Goal: Task Accomplishment & Management: Use online tool/utility

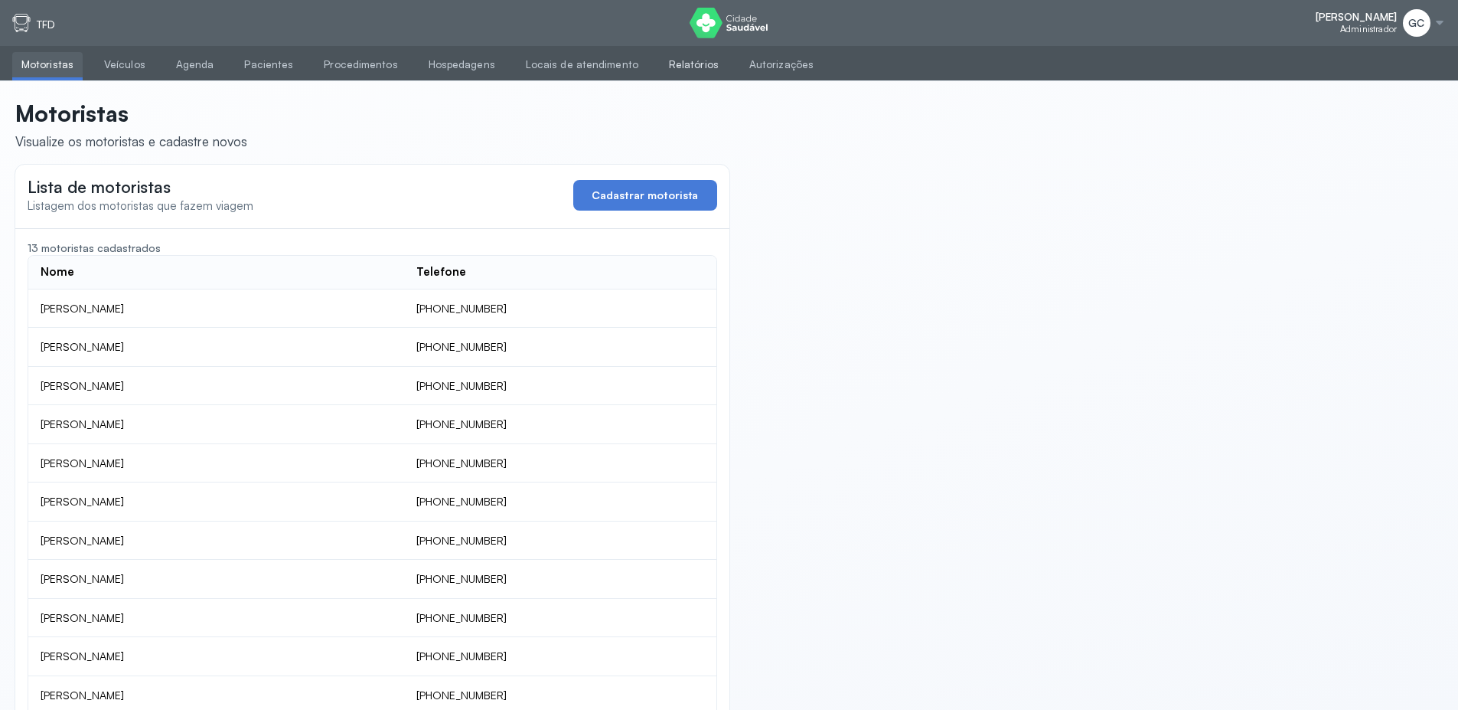
click at [667, 66] on link "Relatórios" at bounding box center [694, 64] width 68 height 25
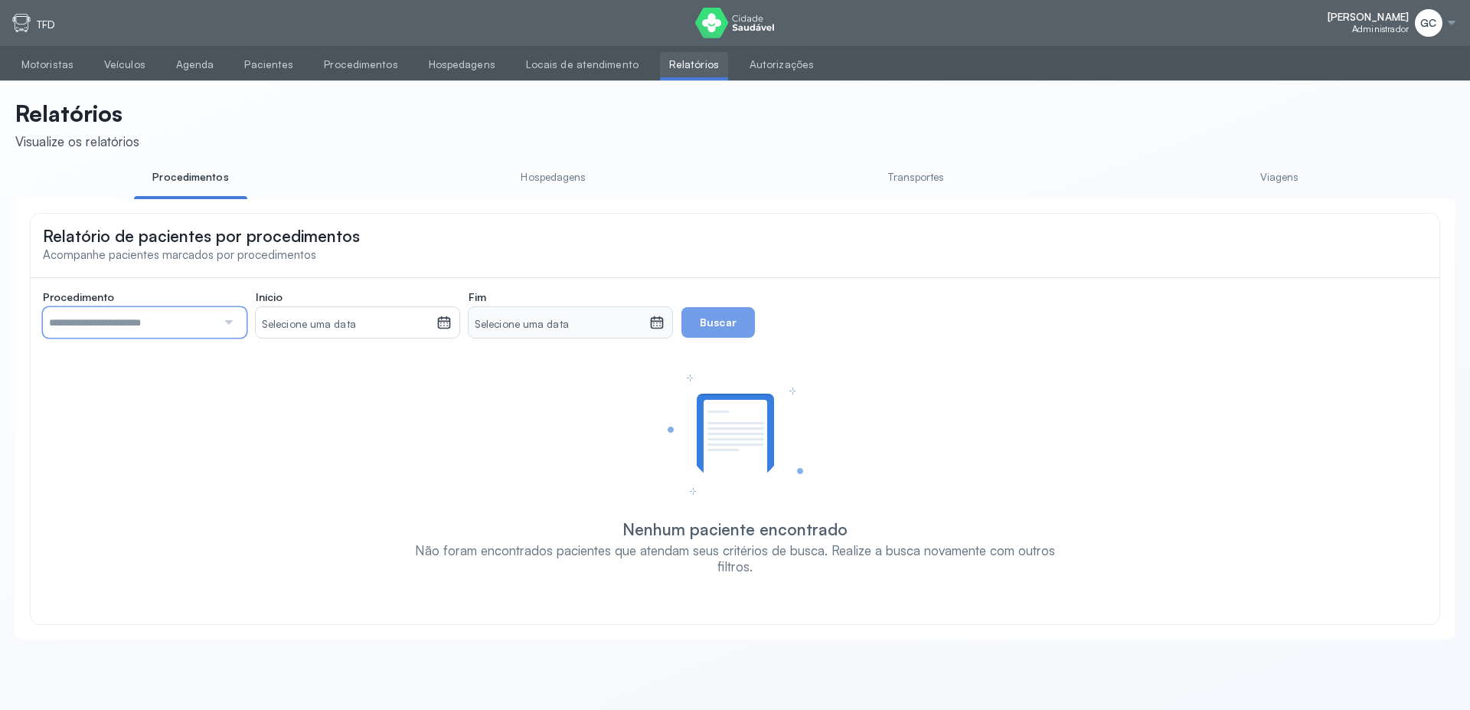
click at [104, 320] on input "text" at bounding box center [130, 322] width 174 height 31
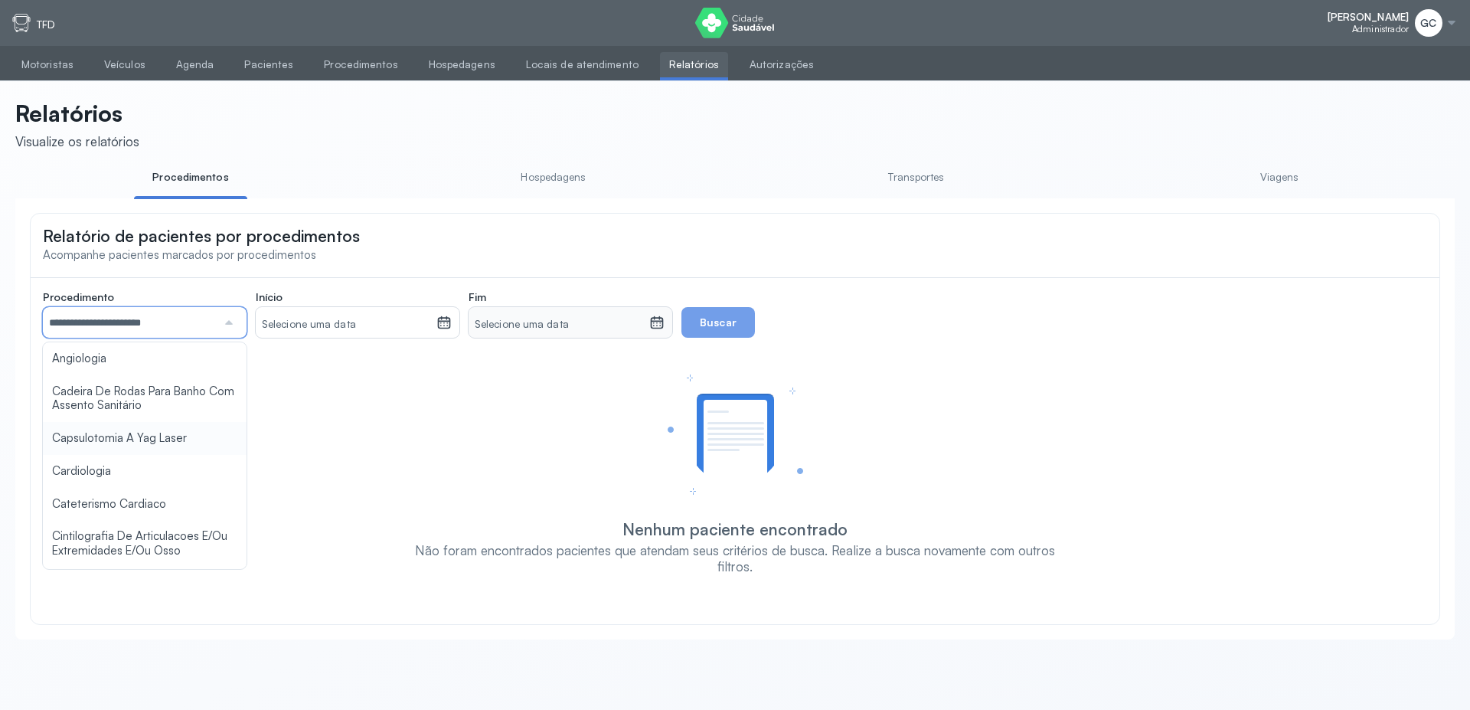
click at [93, 449] on div "**********" at bounding box center [735, 432] width 1384 height 284
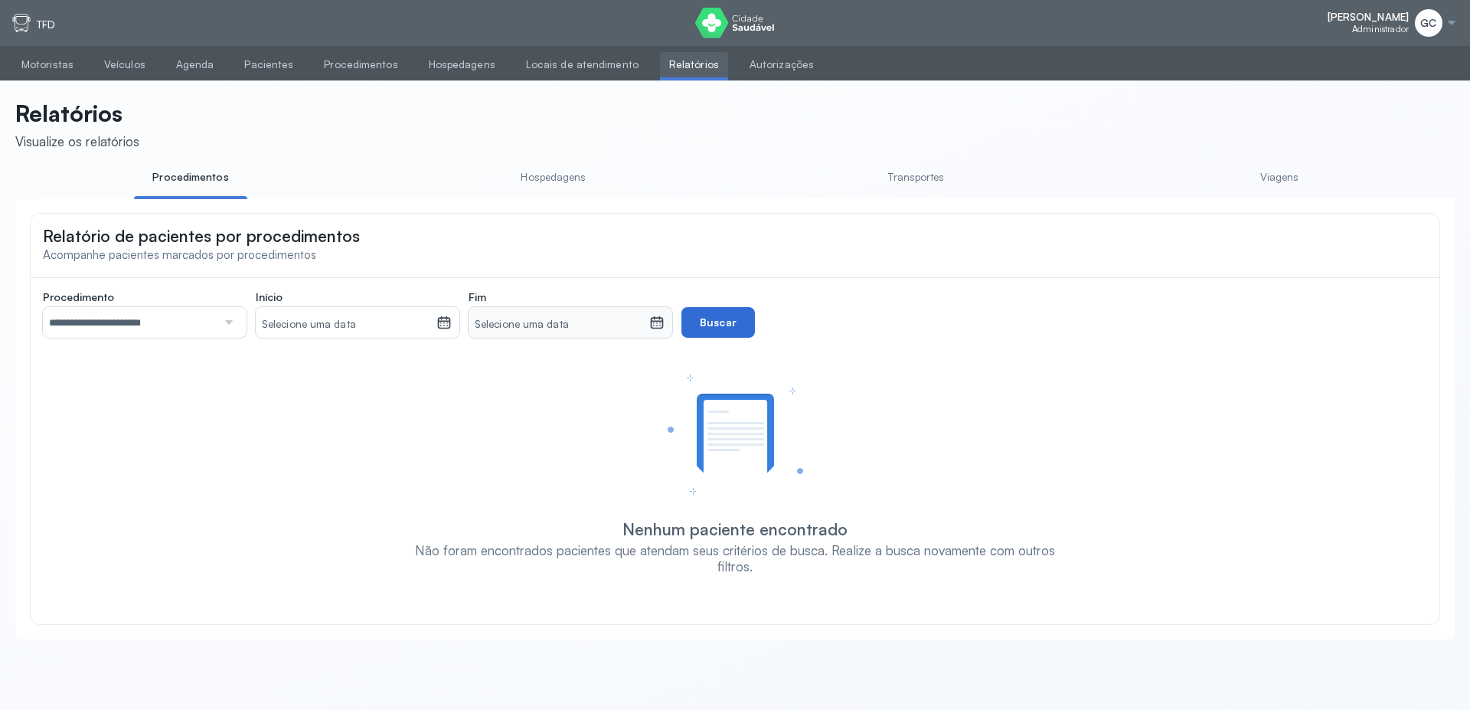
click at [683, 333] on button "Buscar" at bounding box center [717, 322] width 73 height 31
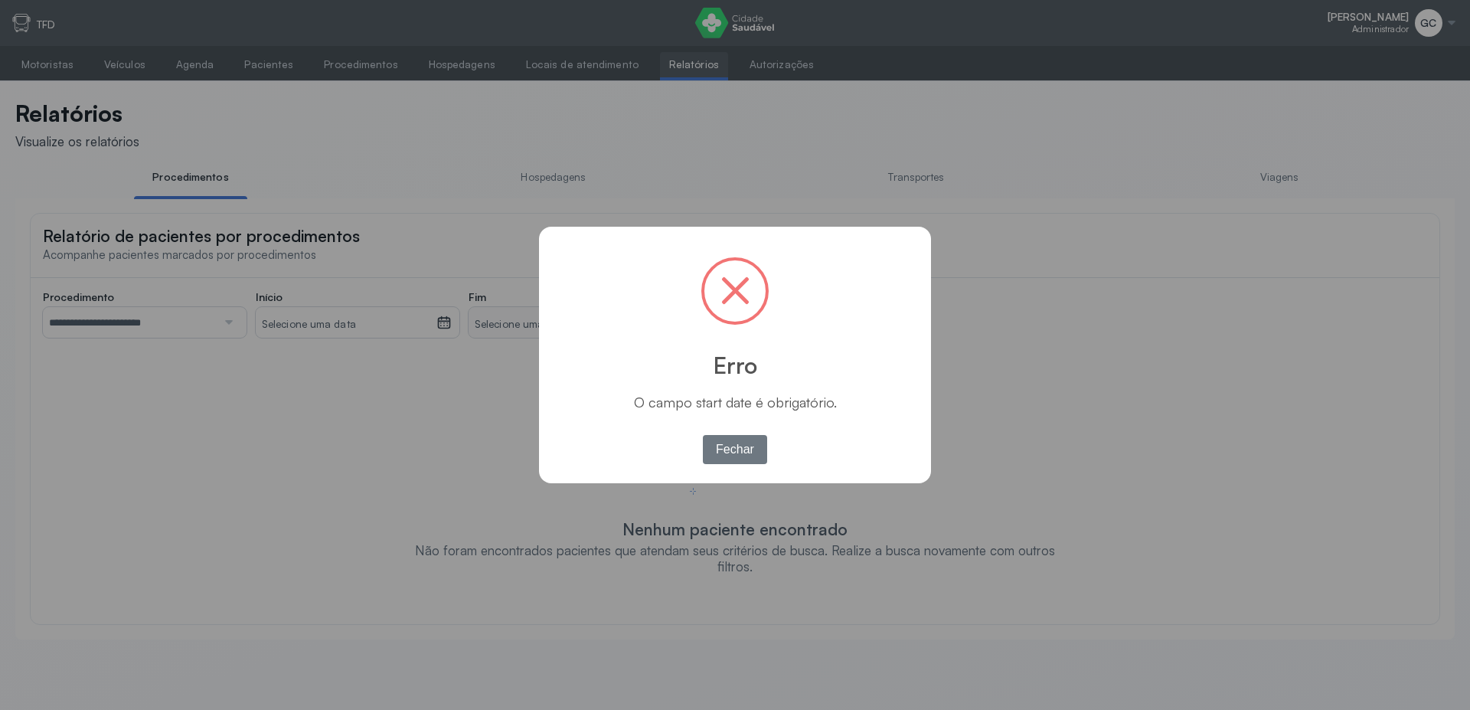
click at [709, 439] on button "Fechar" at bounding box center [735, 449] width 65 height 29
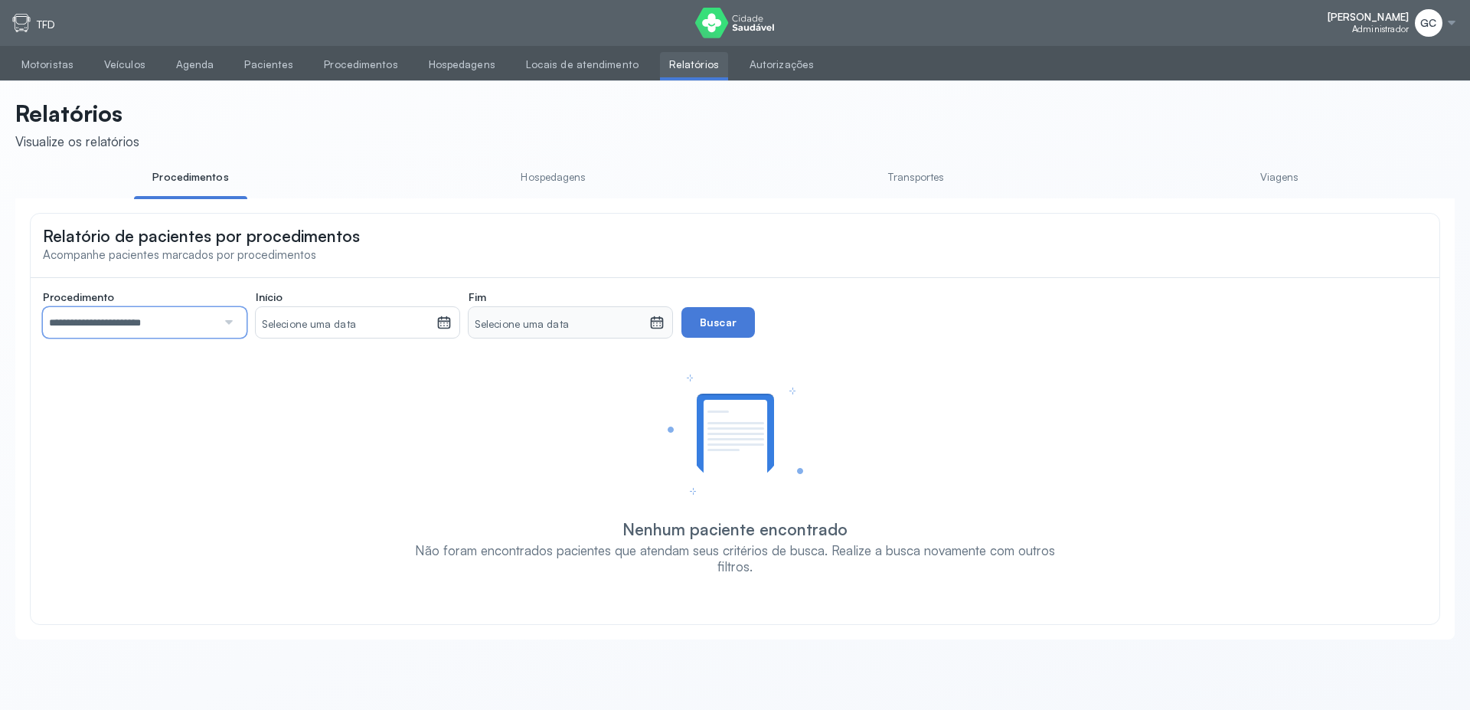
click at [149, 338] on input "**********" at bounding box center [130, 322] width 174 height 31
click at [90, 400] on div "**********" at bounding box center [735, 432] width 1384 height 284
click at [336, 326] on small "Selecione uma data" at bounding box center [346, 324] width 168 height 15
click at [275, 440] on div "1" at bounding box center [277, 436] width 23 height 25
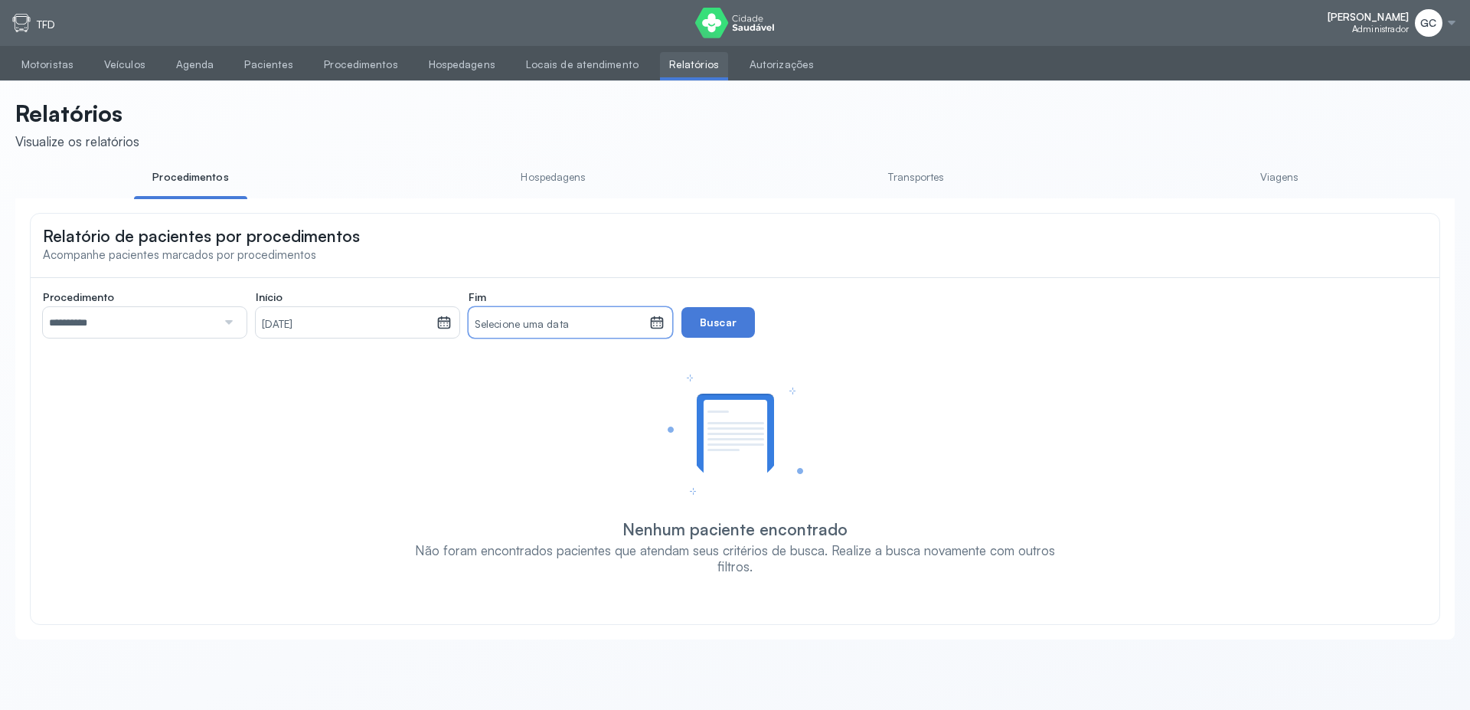
click at [547, 331] on small "Selecione uma data" at bounding box center [559, 324] width 168 height 15
click at [506, 556] on div "30" at bounding box center [517, 552] width 24 height 25
click at [733, 316] on button "Buscar" at bounding box center [717, 322] width 73 height 31
click at [149, 335] on input "**********" at bounding box center [130, 322] width 174 height 31
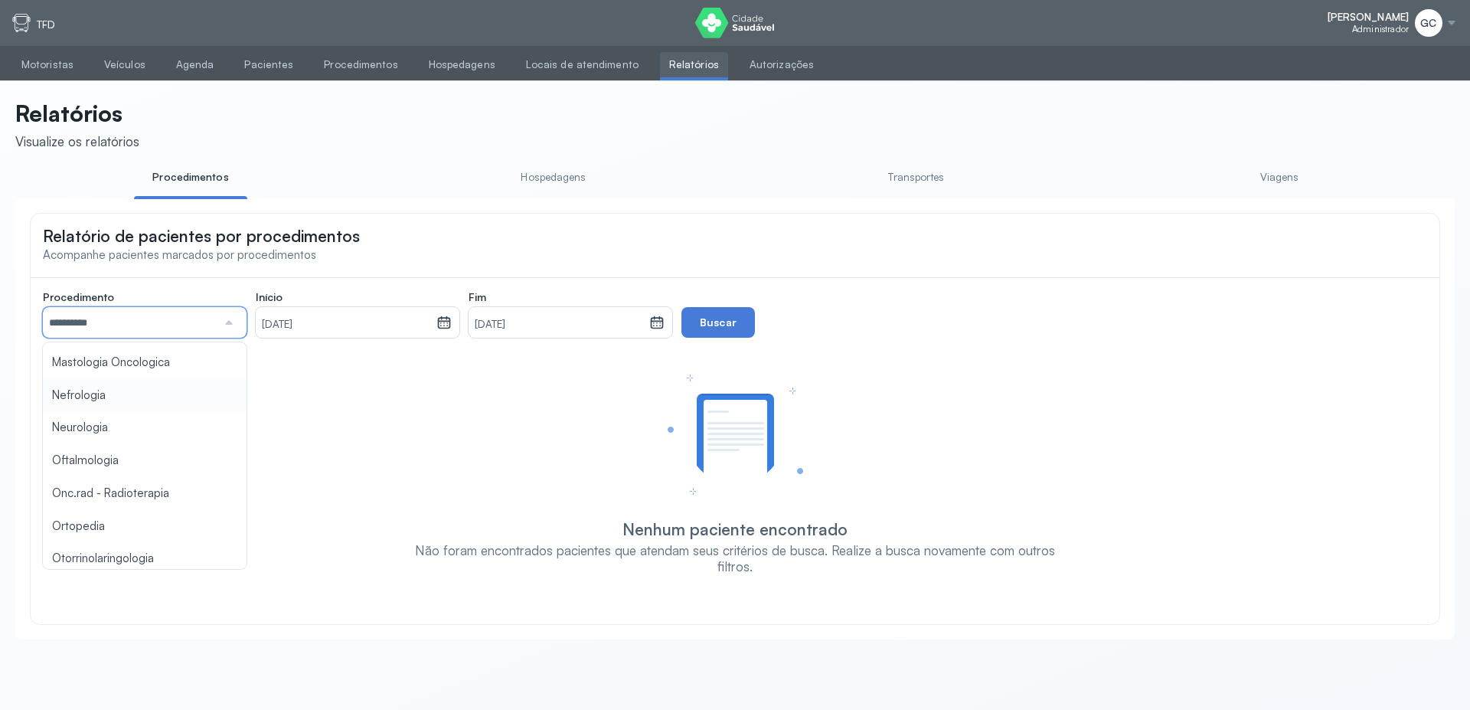
click at [109, 326] on input "**********" at bounding box center [130, 322] width 174 height 31
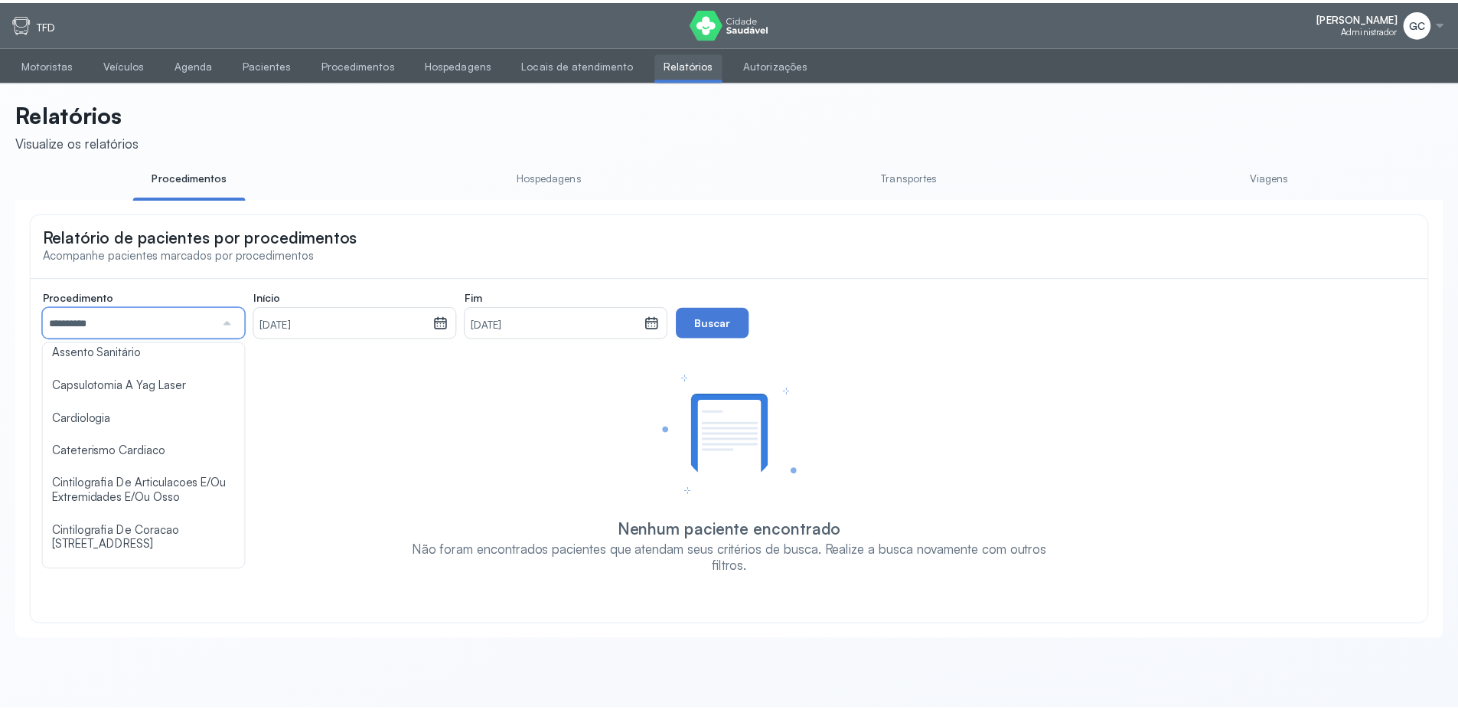
scroll to position [59, 0]
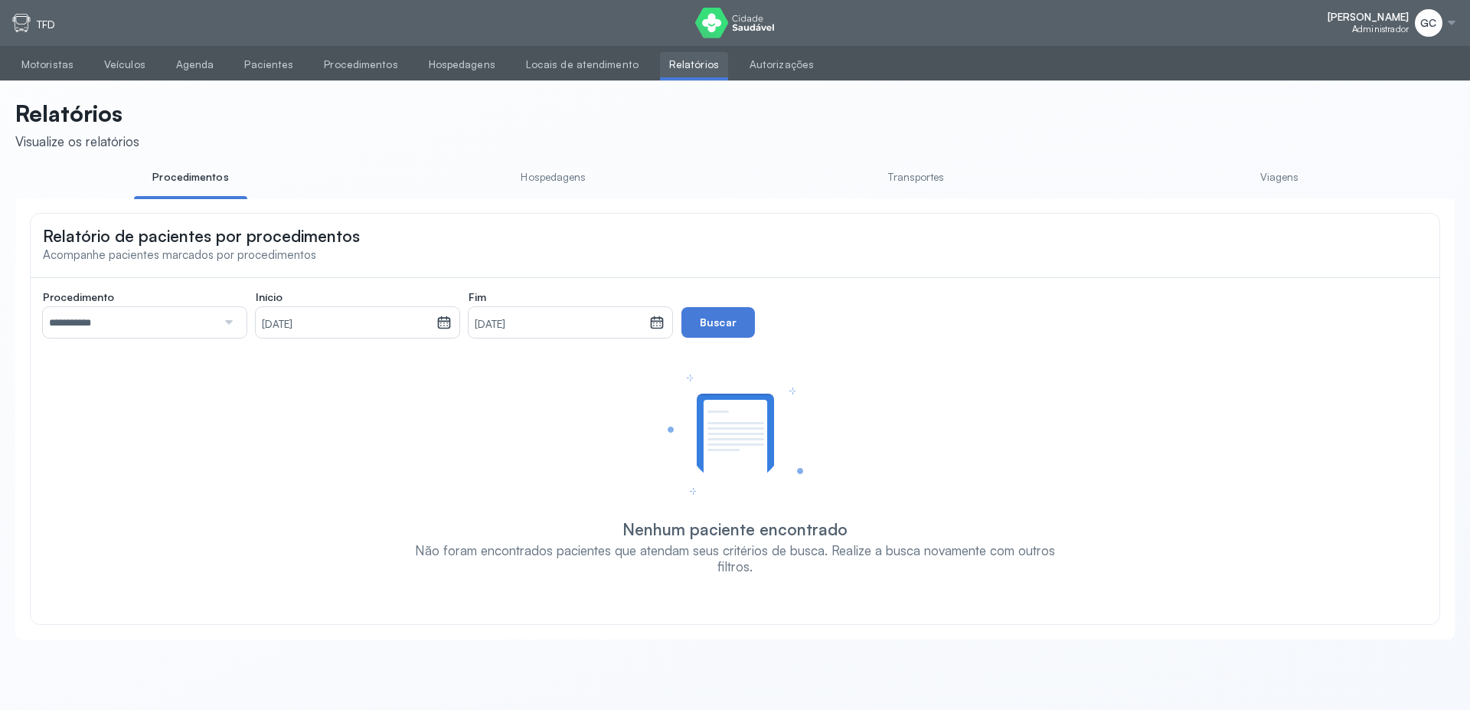
click at [77, 407] on div "**********" at bounding box center [735, 432] width 1384 height 284
click at [708, 346] on div "**********" at bounding box center [735, 432] width 1384 height 284
click at [714, 330] on button "Buscar" at bounding box center [717, 322] width 73 height 31
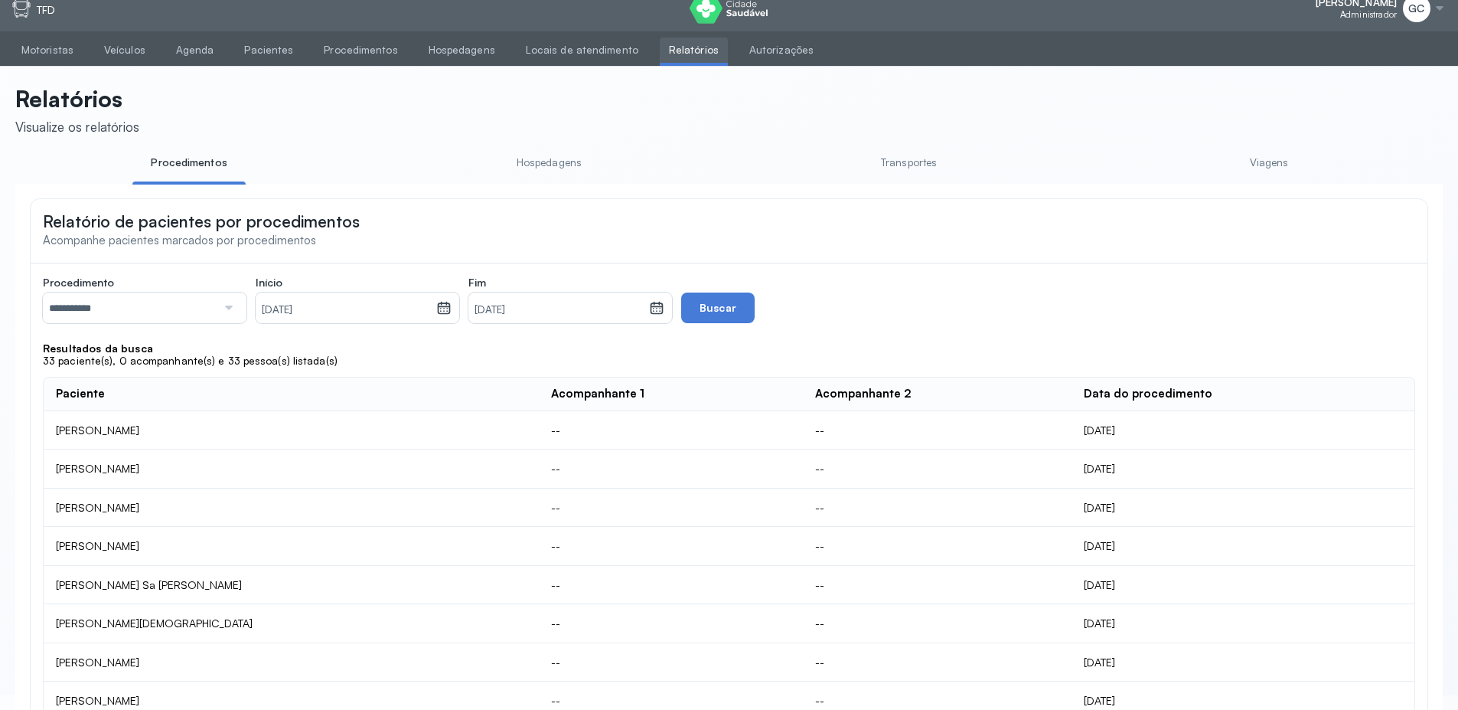
scroll to position [0, 0]
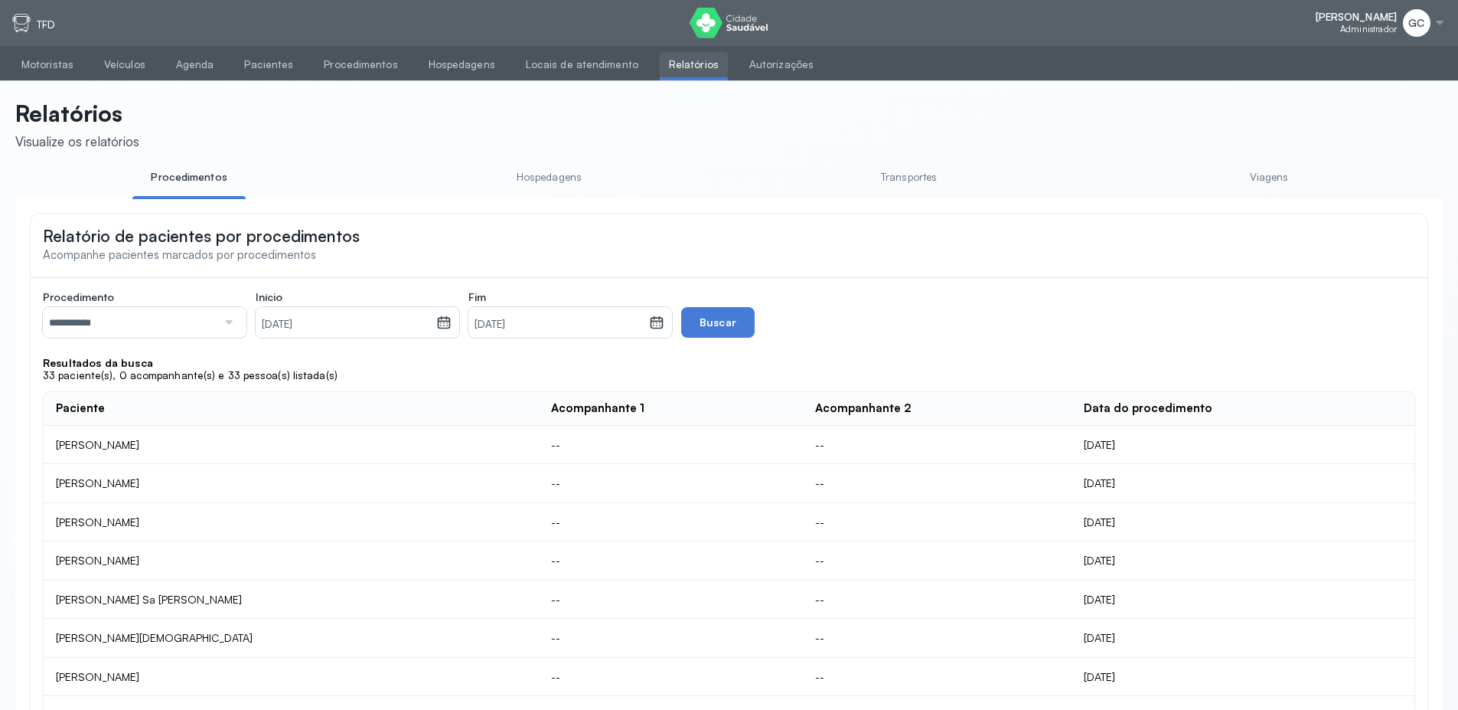
click at [570, 179] on link "Hospedagens" at bounding box center [548, 177] width 113 height 25
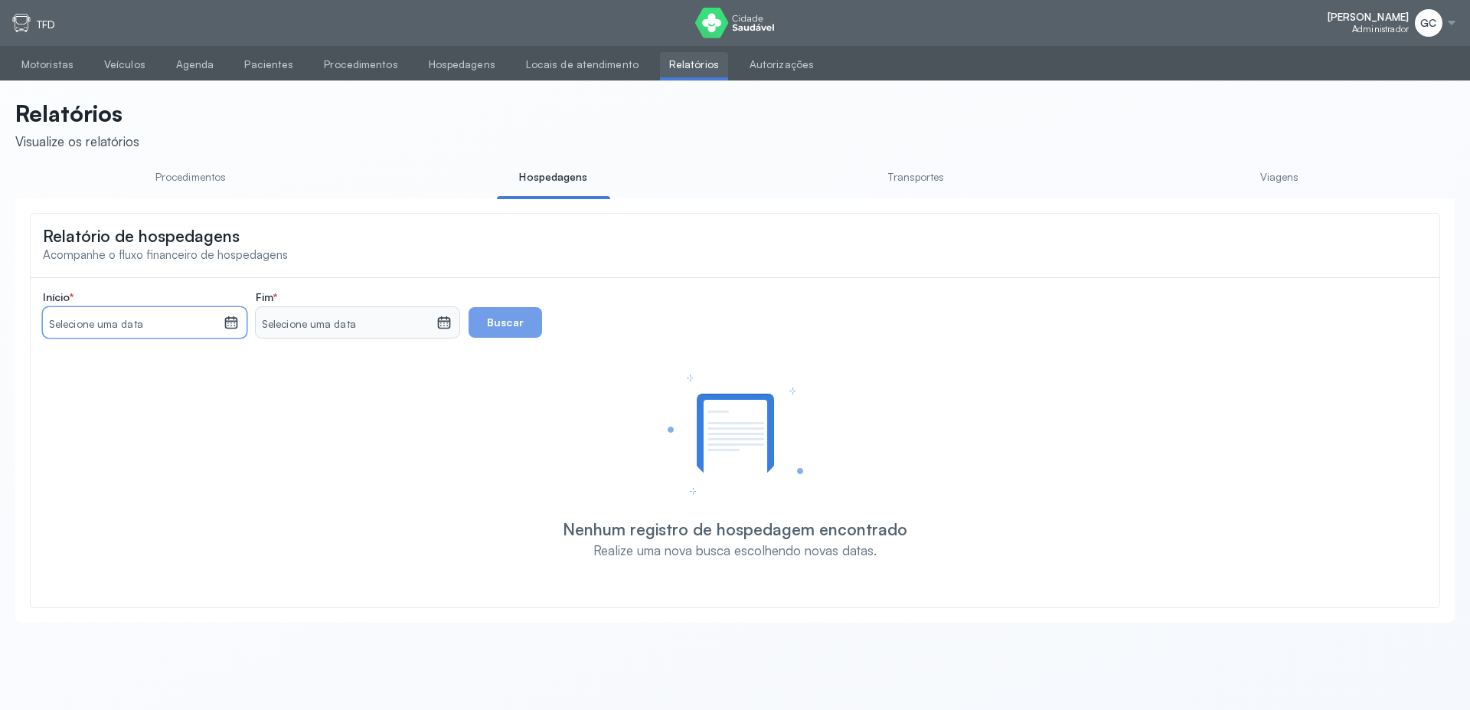
click at [156, 319] on small "Selecione uma data" at bounding box center [133, 324] width 168 height 15
click at [57, 436] on div "1" at bounding box center [64, 436] width 23 height 25
click at [331, 325] on small "Selecione uma data" at bounding box center [346, 324] width 168 height 15
click at [303, 552] on div "30" at bounding box center [304, 552] width 24 height 25
click at [499, 326] on button "Buscar" at bounding box center [504, 322] width 73 height 31
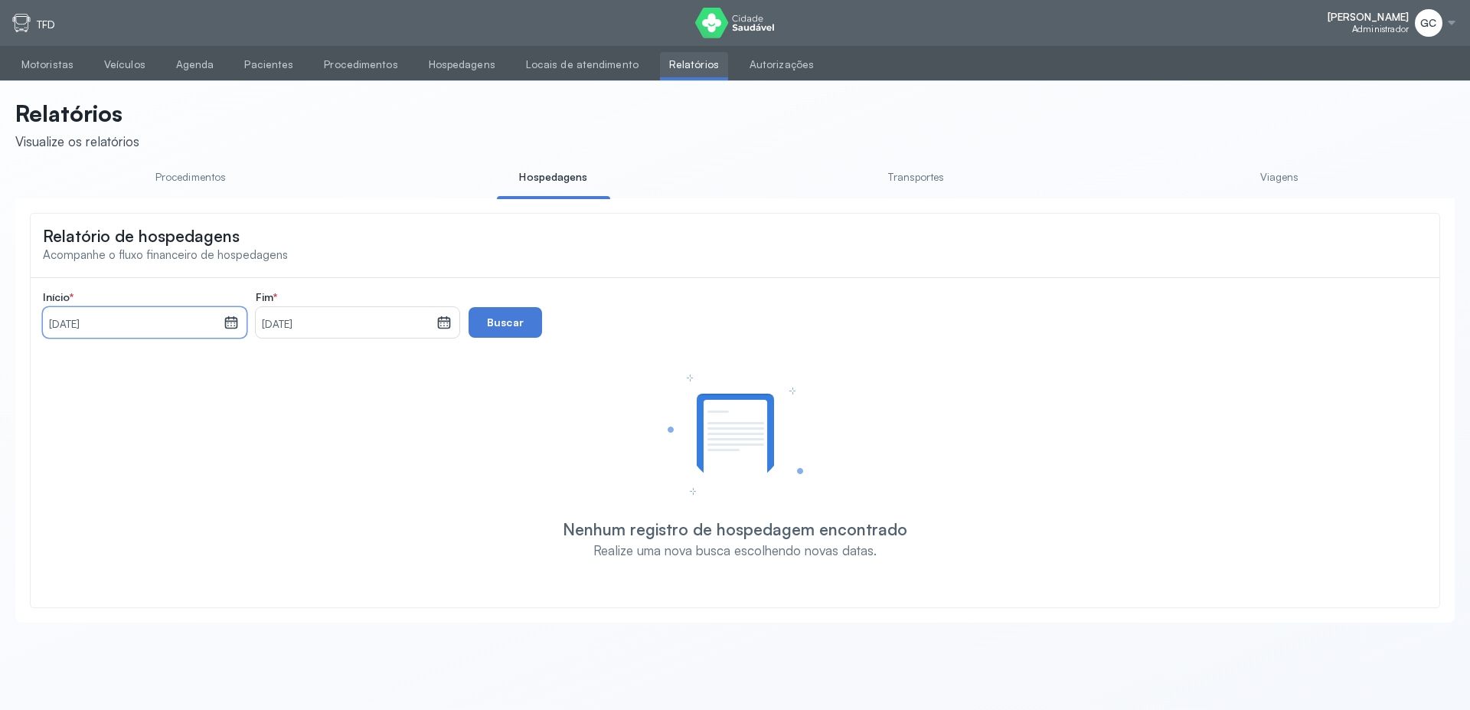
click at [139, 325] on small "[DATE]" at bounding box center [133, 324] width 168 height 15
click at [207, 374] on icon at bounding box center [206, 370] width 24 height 24
click at [179, 434] on div "1" at bounding box center [172, 436] width 23 height 25
click at [499, 331] on button "Buscar" at bounding box center [504, 322] width 73 height 31
click at [73, 332] on small "[DATE]" at bounding box center [133, 324] width 168 height 15
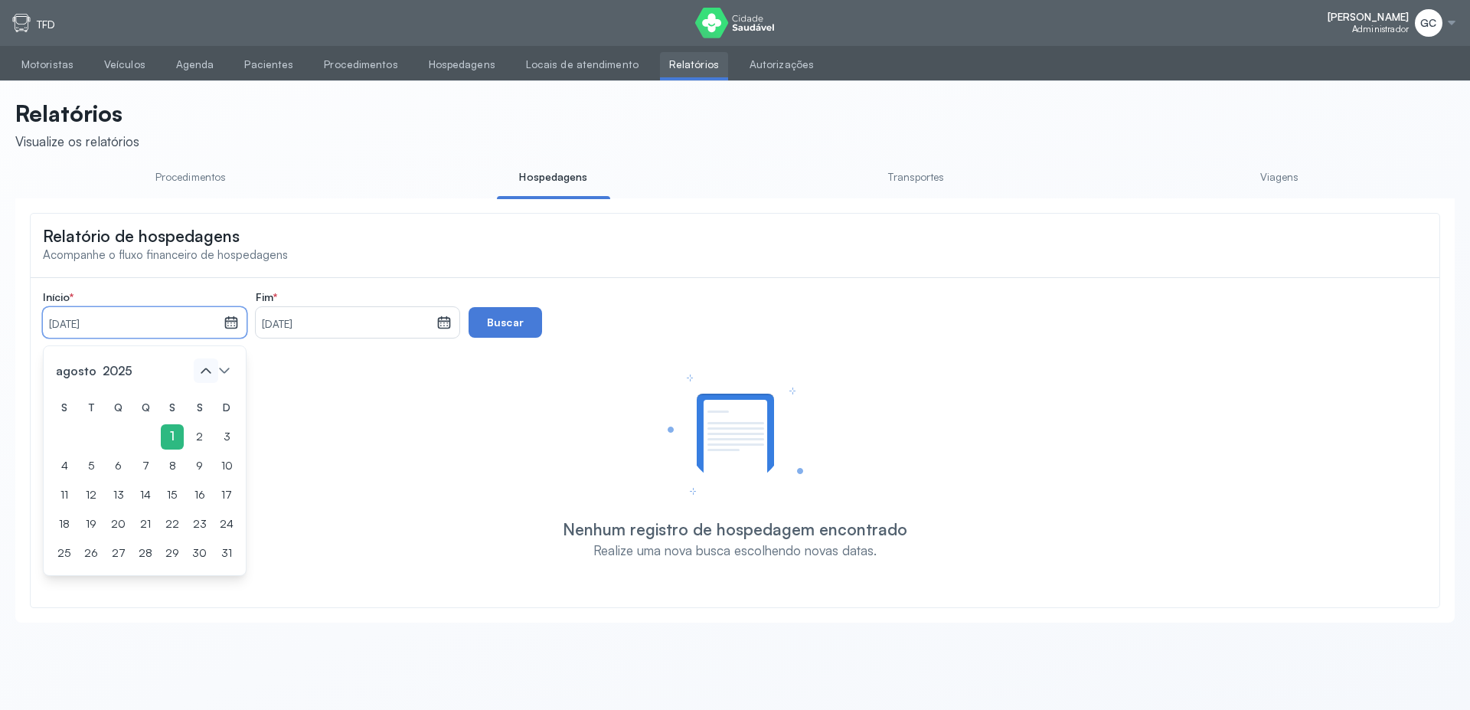
click at [197, 377] on icon at bounding box center [206, 370] width 24 height 24
click at [94, 434] on div "1" at bounding box center [91, 436] width 23 height 25
click at [335, 332] on small "[DATE]" at bounding box center [346, 324] width 168 height 15
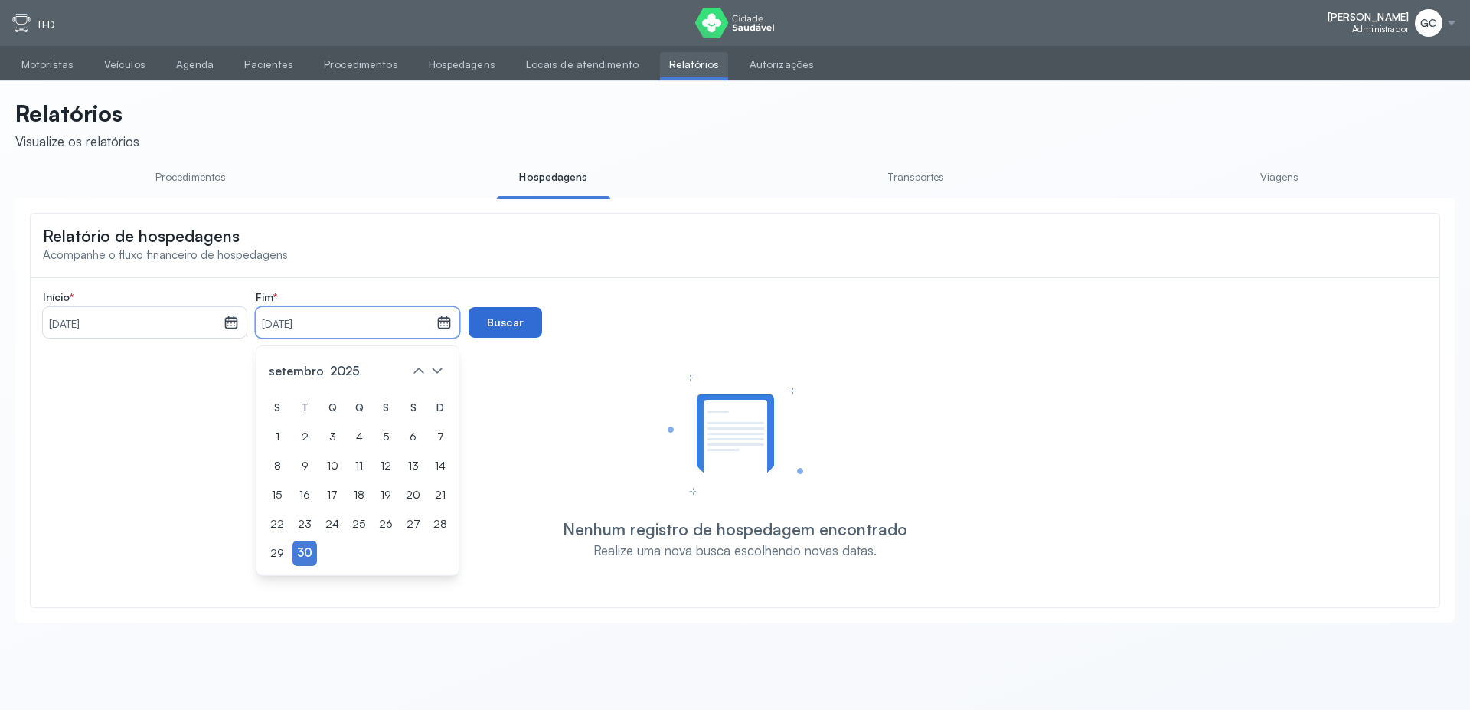
click at [503, 323] on button "Buscar" at bounding box center [504, 322] width 73 height 31
click at [304, 563] on div "30" at bounding box center [304, 552] width 24 height 25
click at [514, 338] on button "Buscar" at bounding box center [504, 322] width 73 height 31
click at [144, 321] on small "[DATE]" at bounding box center [133, 324] width 168 height 15
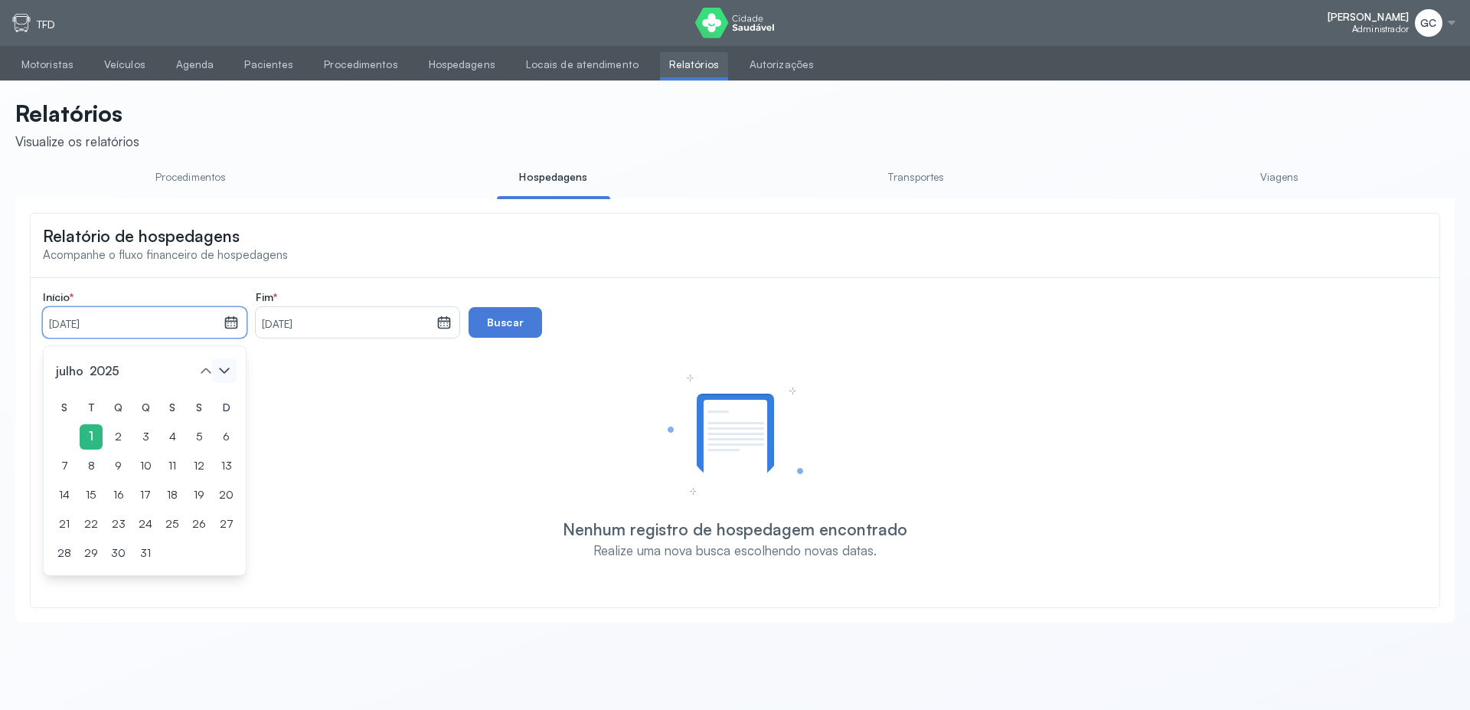
click at [212, 371] on icon at bounding box center [224, 370] width 24 height 24
click at [169, 431] on div "1" at bounding box center [172, 436] width 23 height 25
click at [488, 337] on button "Buscar" at bounding box center [504, 322] width 73 height 31
click at [930, 186] on link "Transportes" at bounding box center [916, 177] width 113 height 25
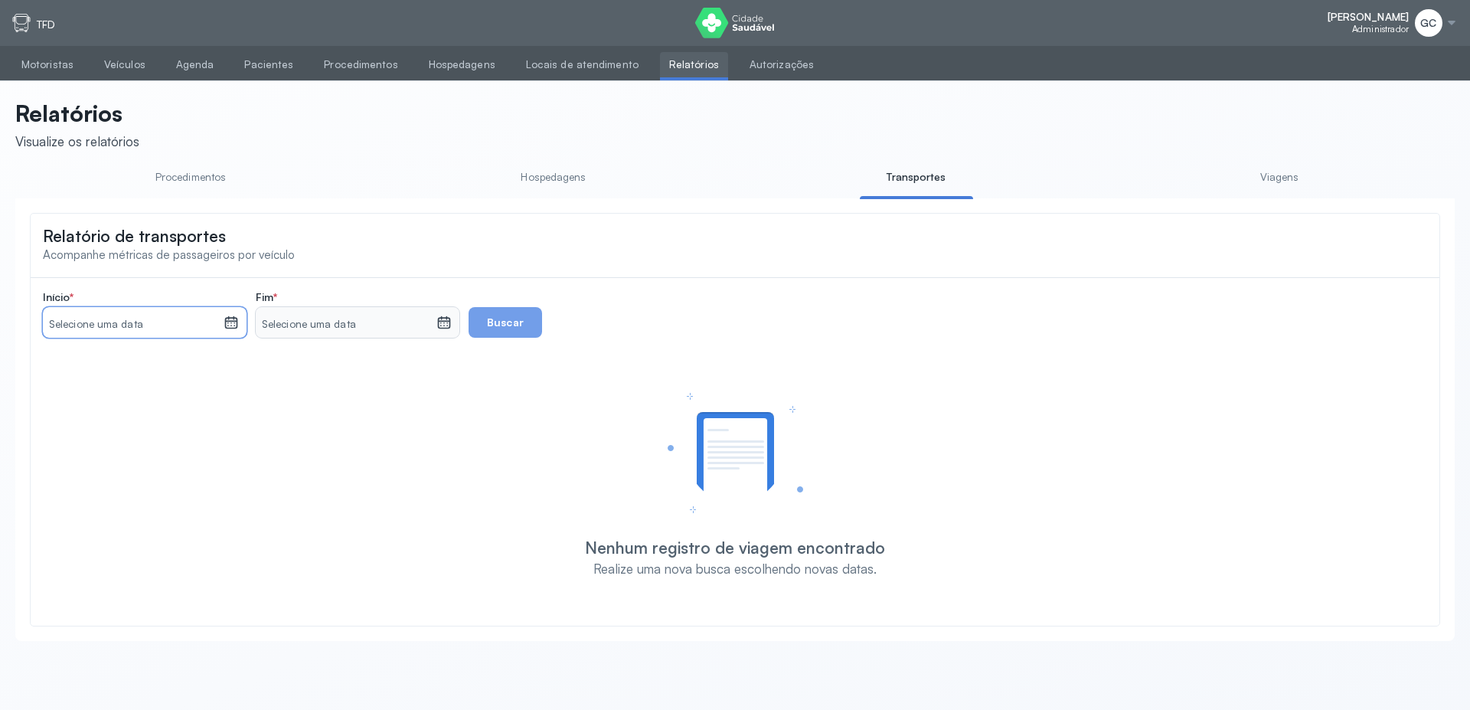
click at [155, 319] on div "Selecione uma data" at bounding box center [133, 322] width 181 height 31
click at [57, 429] on div "1" at bounding box center [64, 436] width 23 height 25
click at [335, 330] on small "Selecione uma data" at bounding box center [346, 324] width 168 height 15
click at [302, 556] on div "30" at bounding box center [304, 552] width 24 height 25
click at [498, 322] on button "Buscar" at bounding box center [504, 322] width 73 height 31
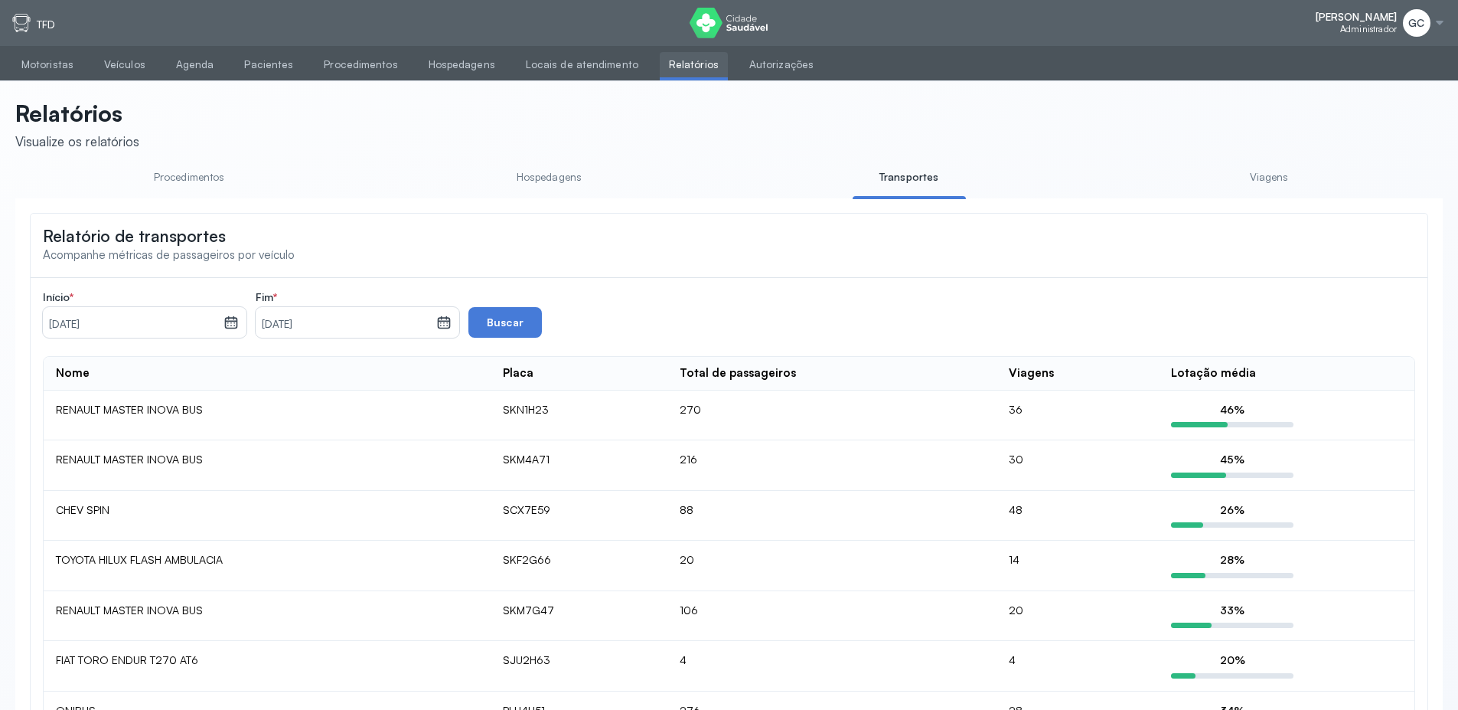
click at [1271, 180] on link "Viagens" at bounding box center [1268, 177] width 113 height 25
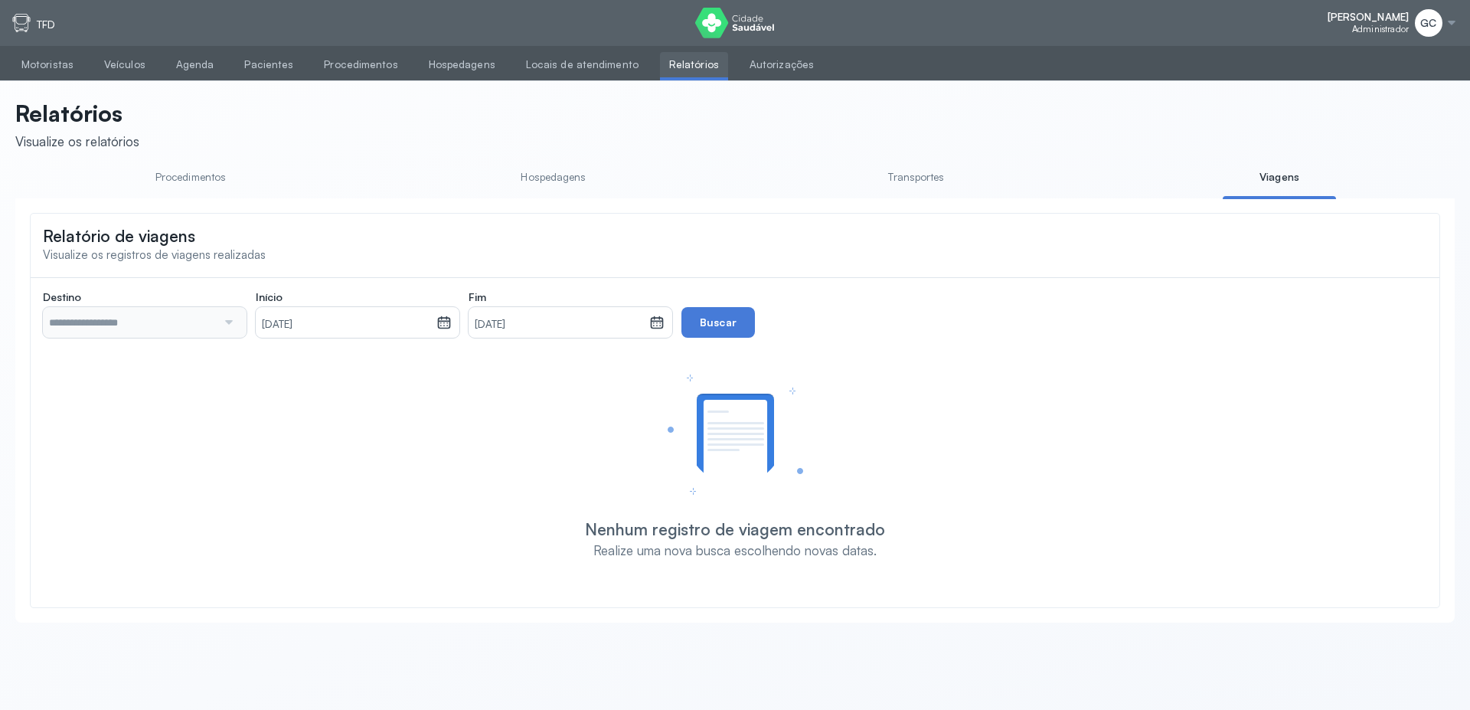
type input "**********"
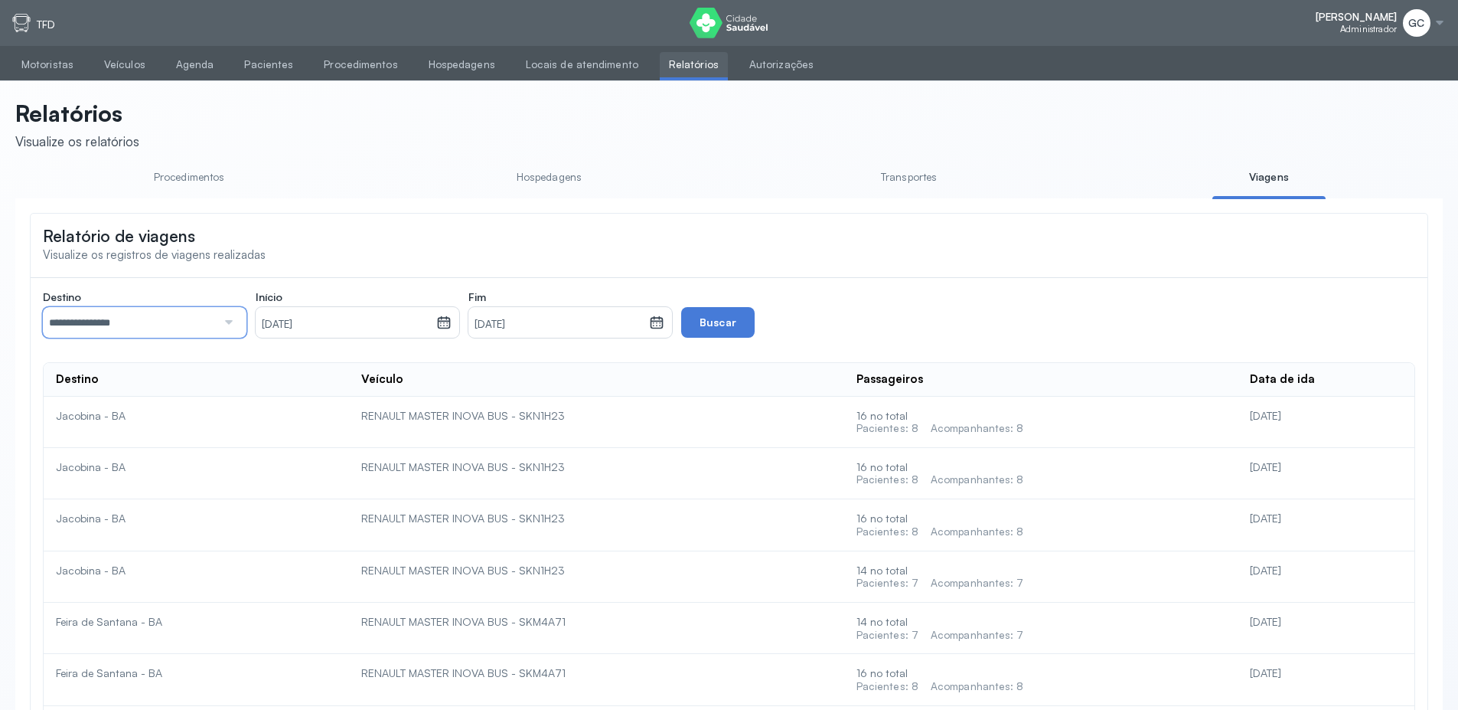
click at [123, 335] on input "**********" at bounding box center [130, 322] width 174 height 31
click at [108, 319] on input "********" at bounding box center [130, 322] width 174 height 31
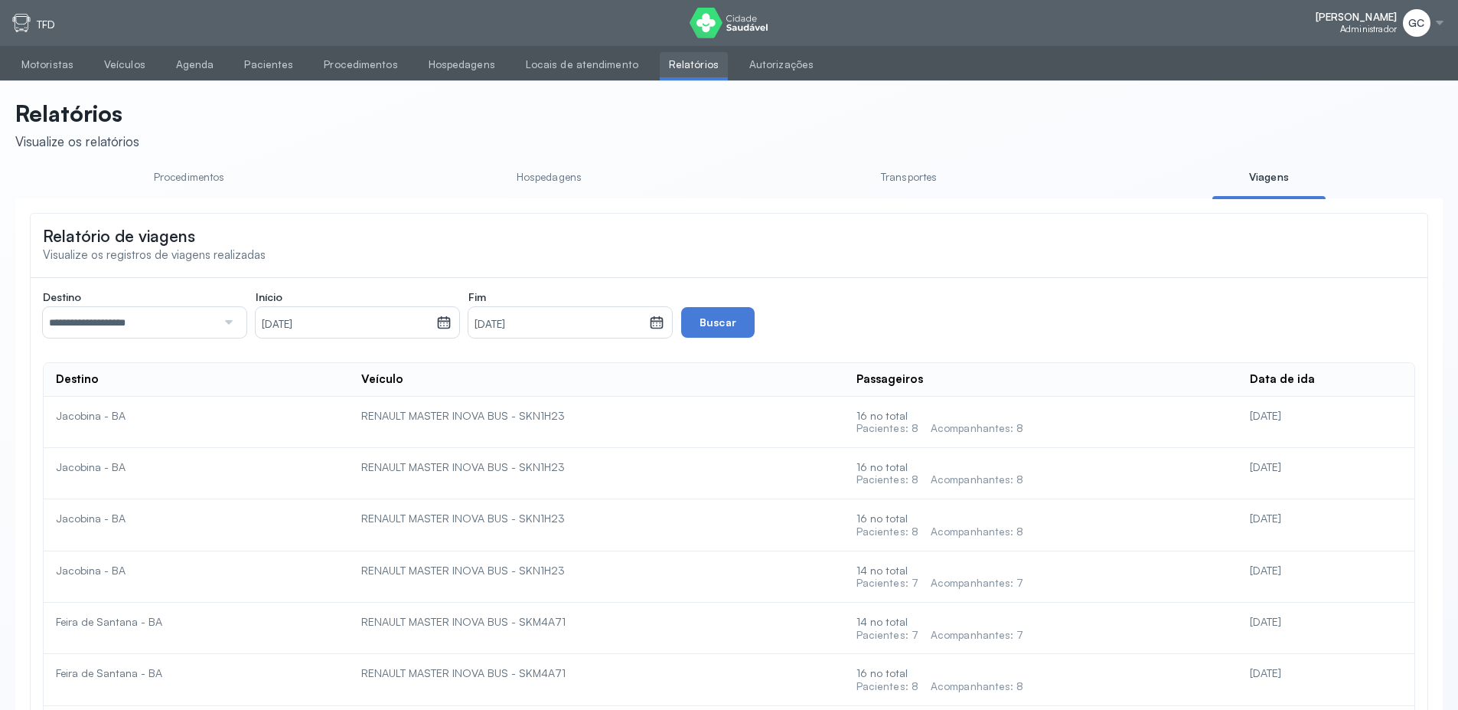
click at [138, 320] on input "**********" at bounding box center [130, 322] width 174 height 31
click at [690, 338] on button "Buscar" at bounding box center [717, 322] width 73 height 31
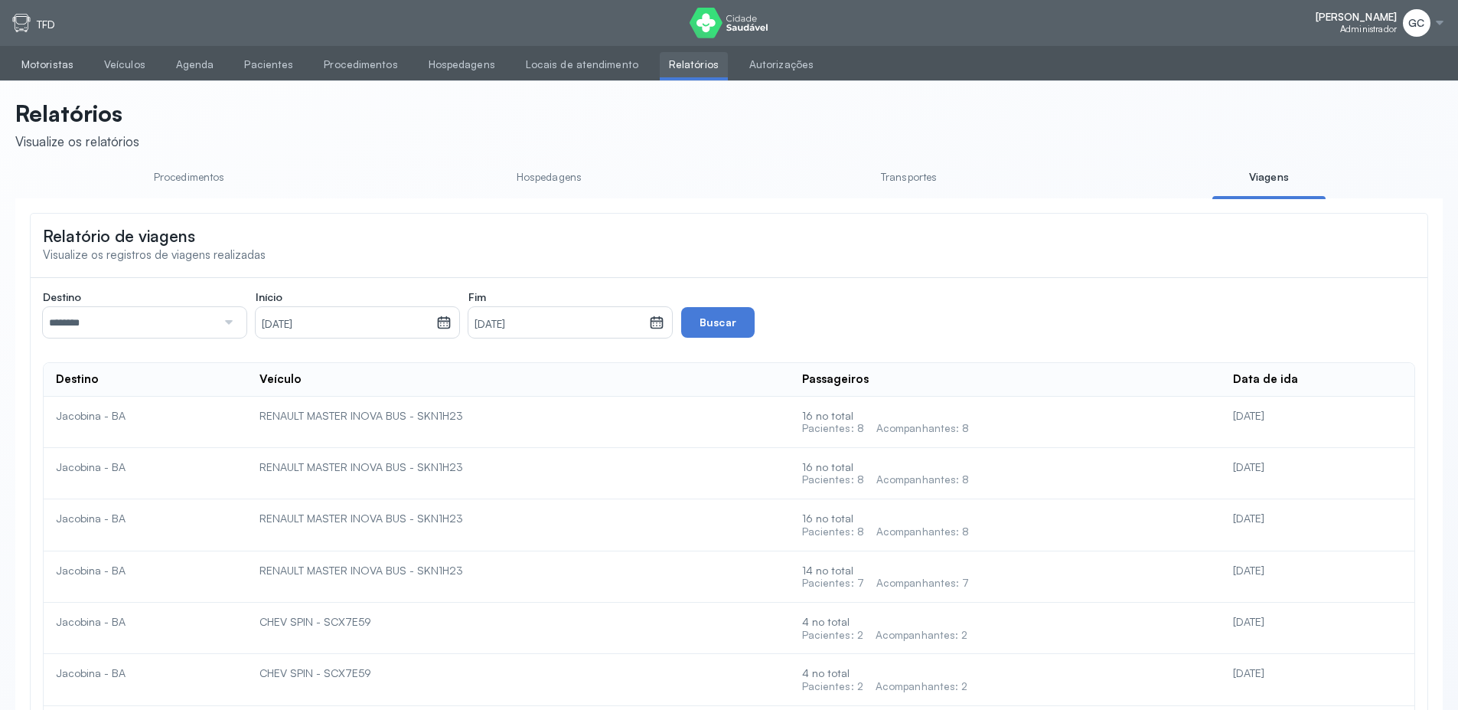
click at [24, 64] on link "Motoristas" at bounding box center [47, 64] width 70 height 25
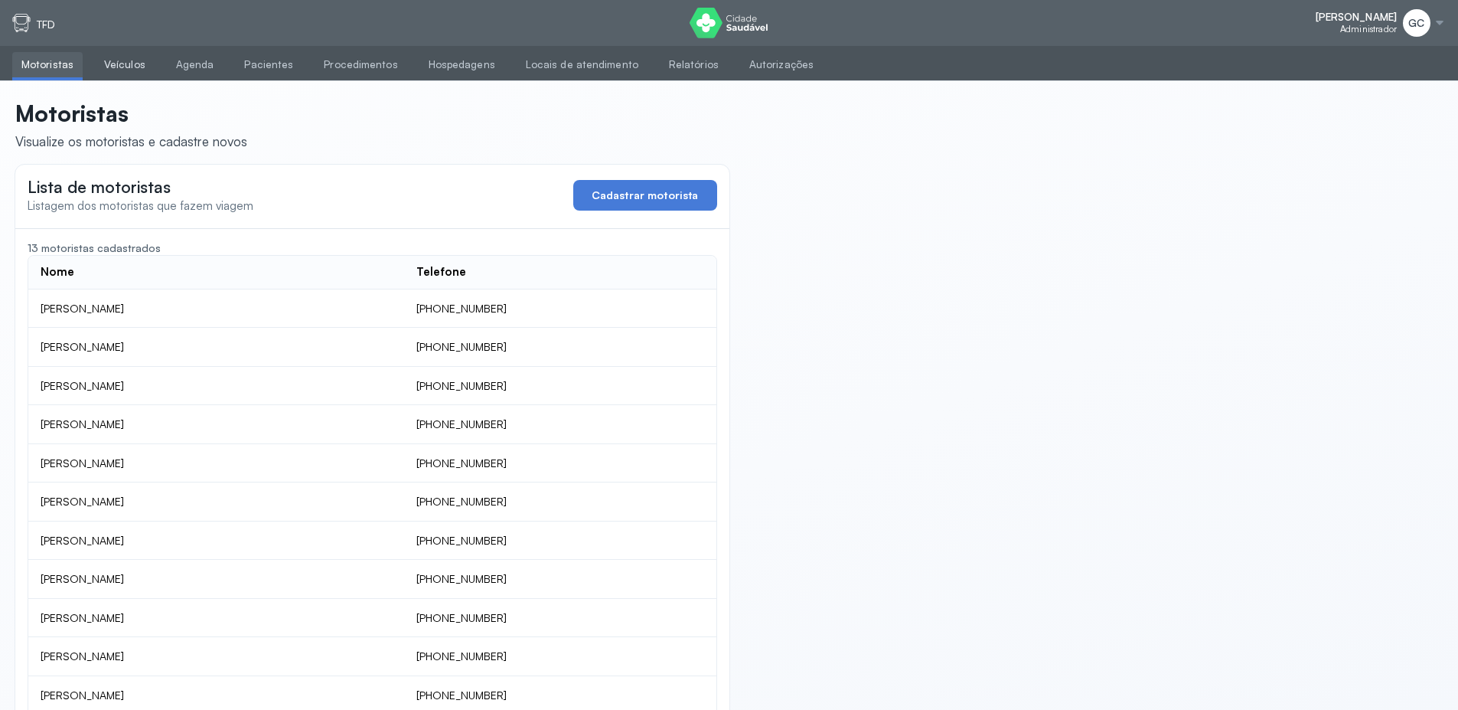
click at [126, 67] on link "Veículos" at bounding box center [125, 64] width 60 height 25
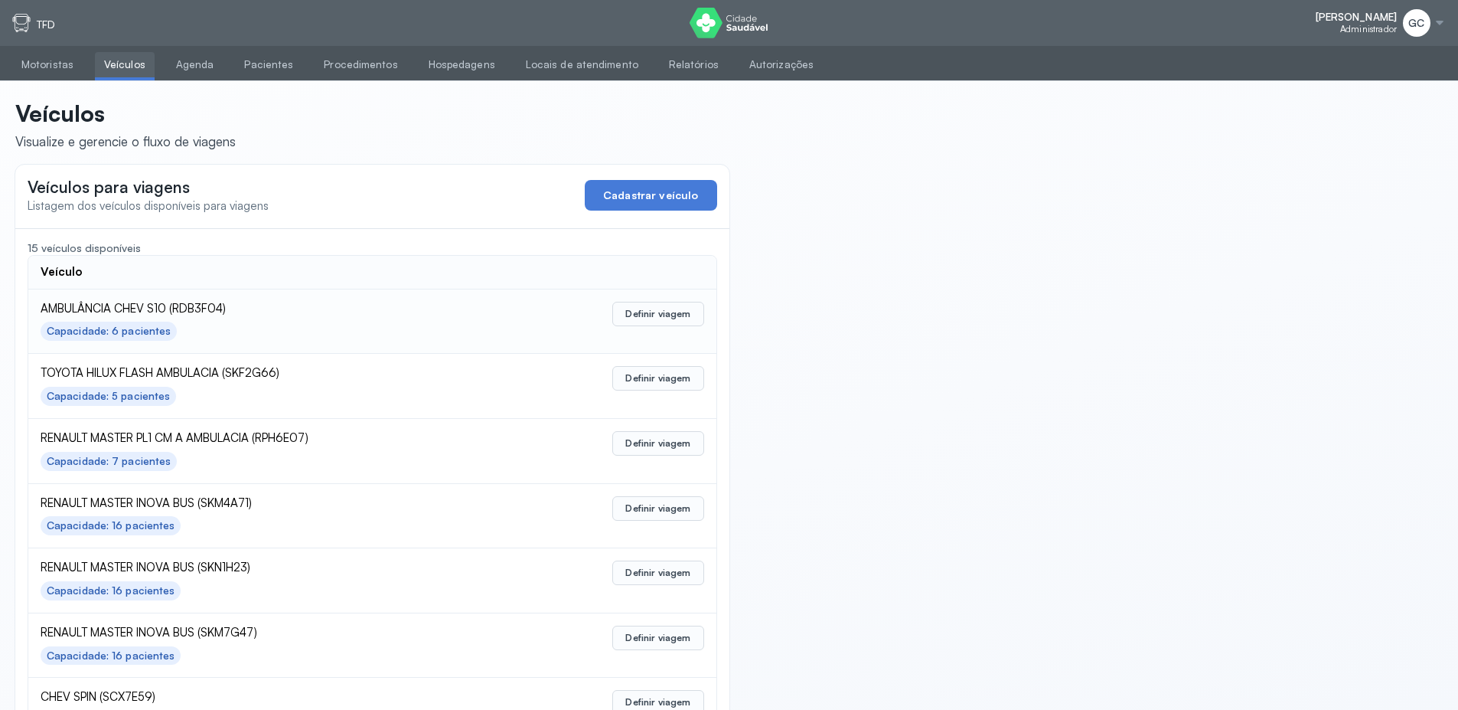
click at [237, 309] on span "AMBULÂNCIA CHEV S10 (RDB3F04)" at bounding box center [275, 309] width 468 height 15
click at [659, 305] on button "Definir viagem" at bounding box center [657, 314] width 91 height 24
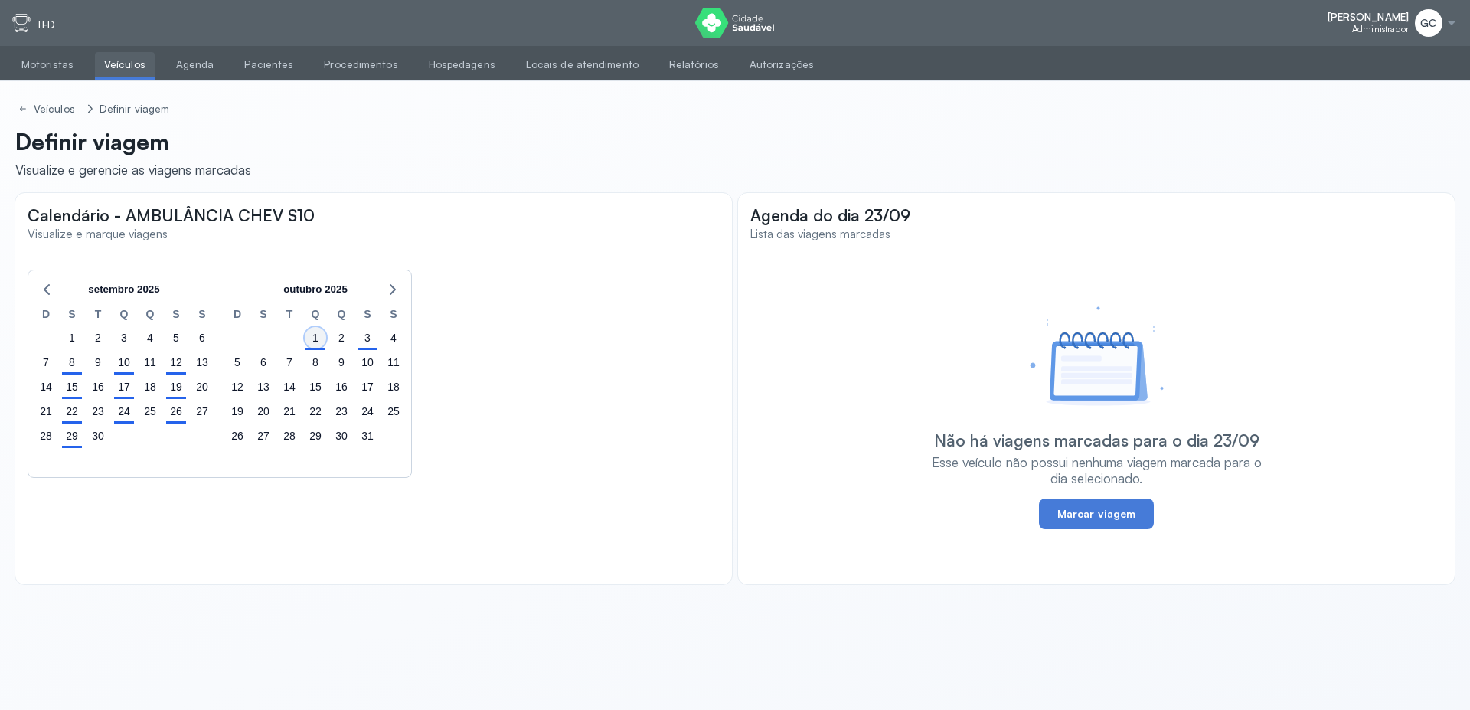
click at [322, 339] on div "1" at bounding box center [315, 337] width 21 height 21
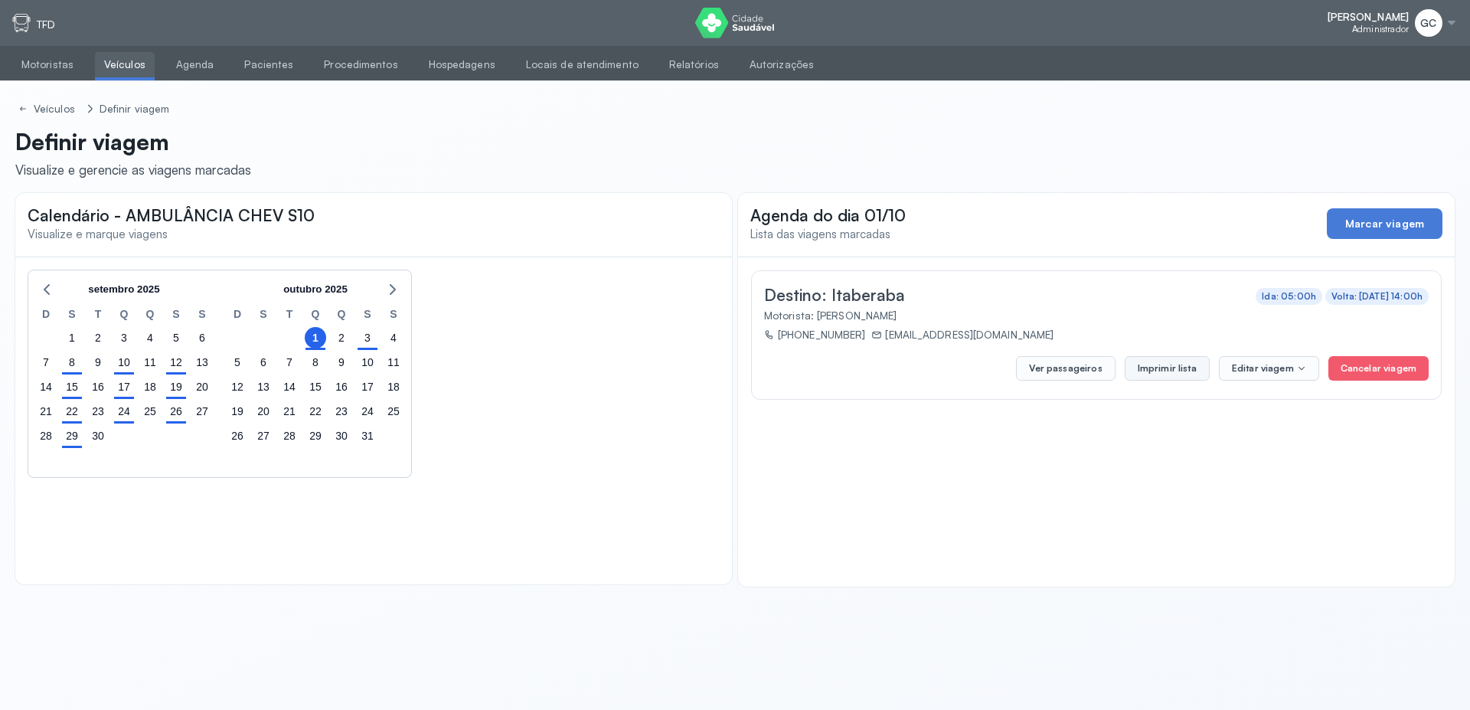
click at [1152, 361] on button "Imprimir lista" at bounding box center [1166, 368] width 85 height 24
click at [1066, 371] on button "Ver passageiros" at bounding box center [1065, 368] width 99 height 24
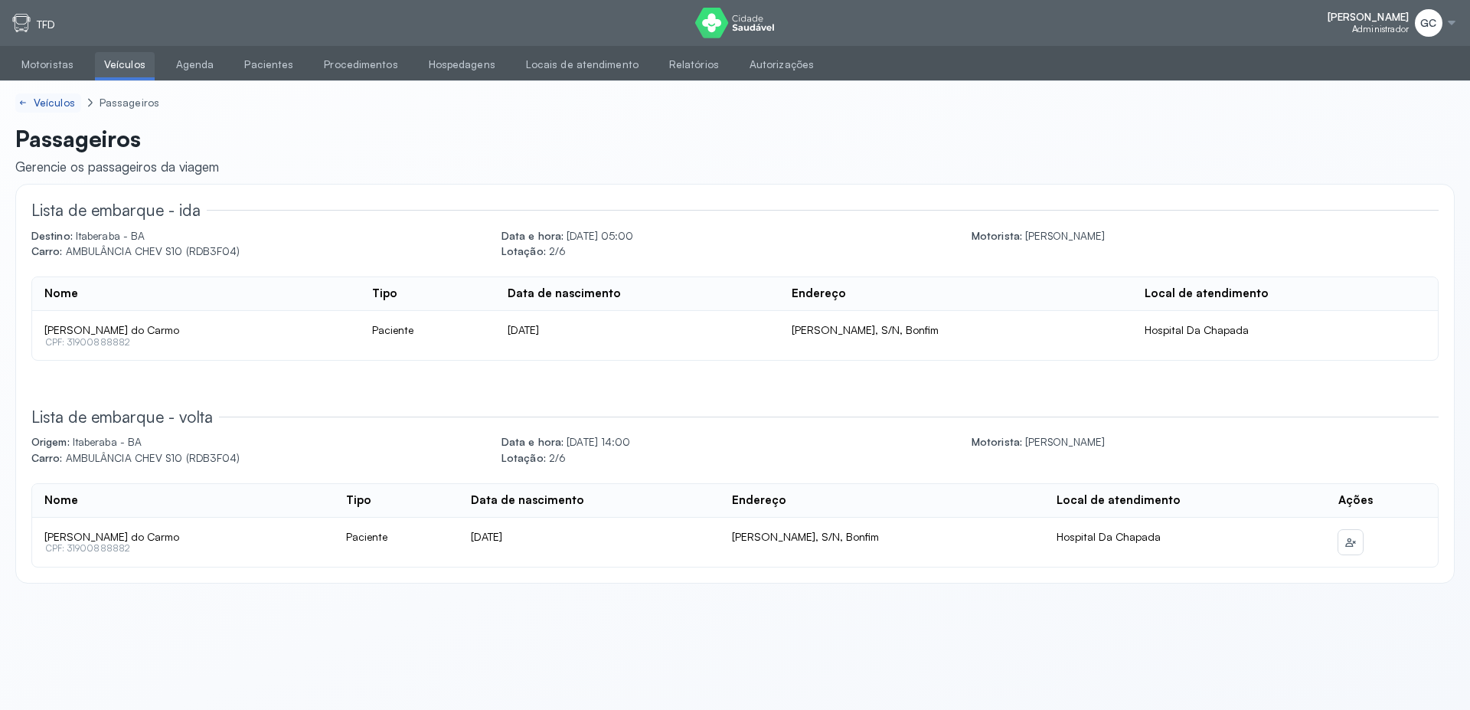
click at [21, 104] on icon at bounding box center [21, 103] width 2 height 4
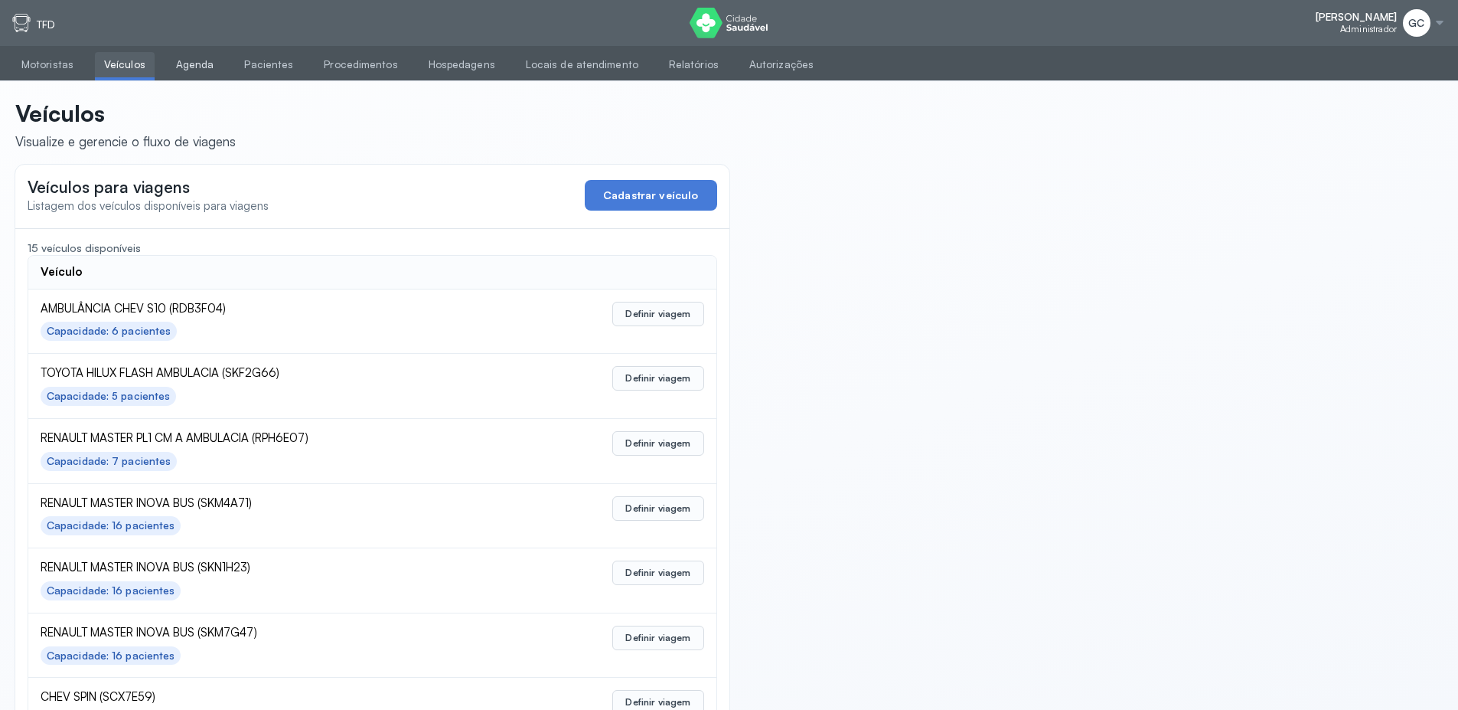
click at [187, 69] on link "Agenda" at bounding box center [195, 64] width 57 height 25
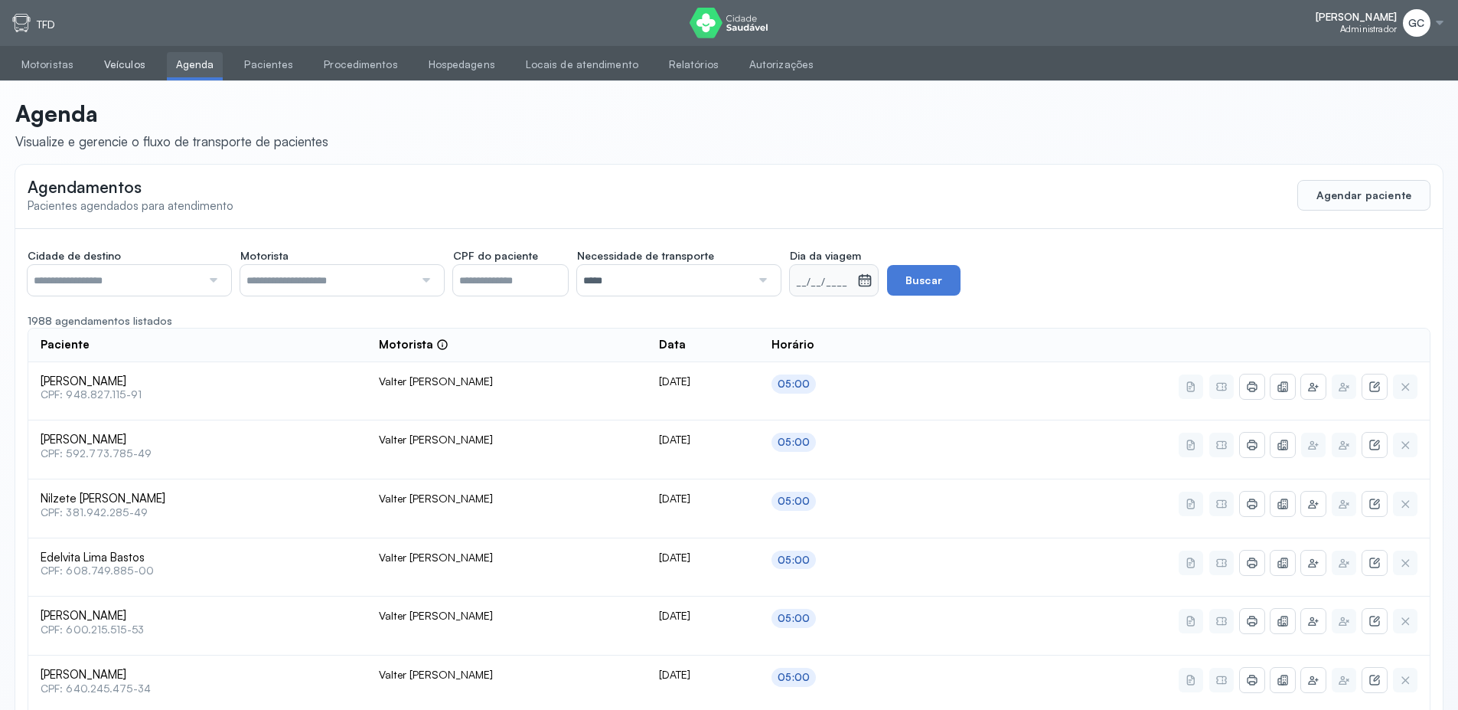
click at [111, 64] on link "Veículos" at bounding box center [125, 64] width 60 height 25
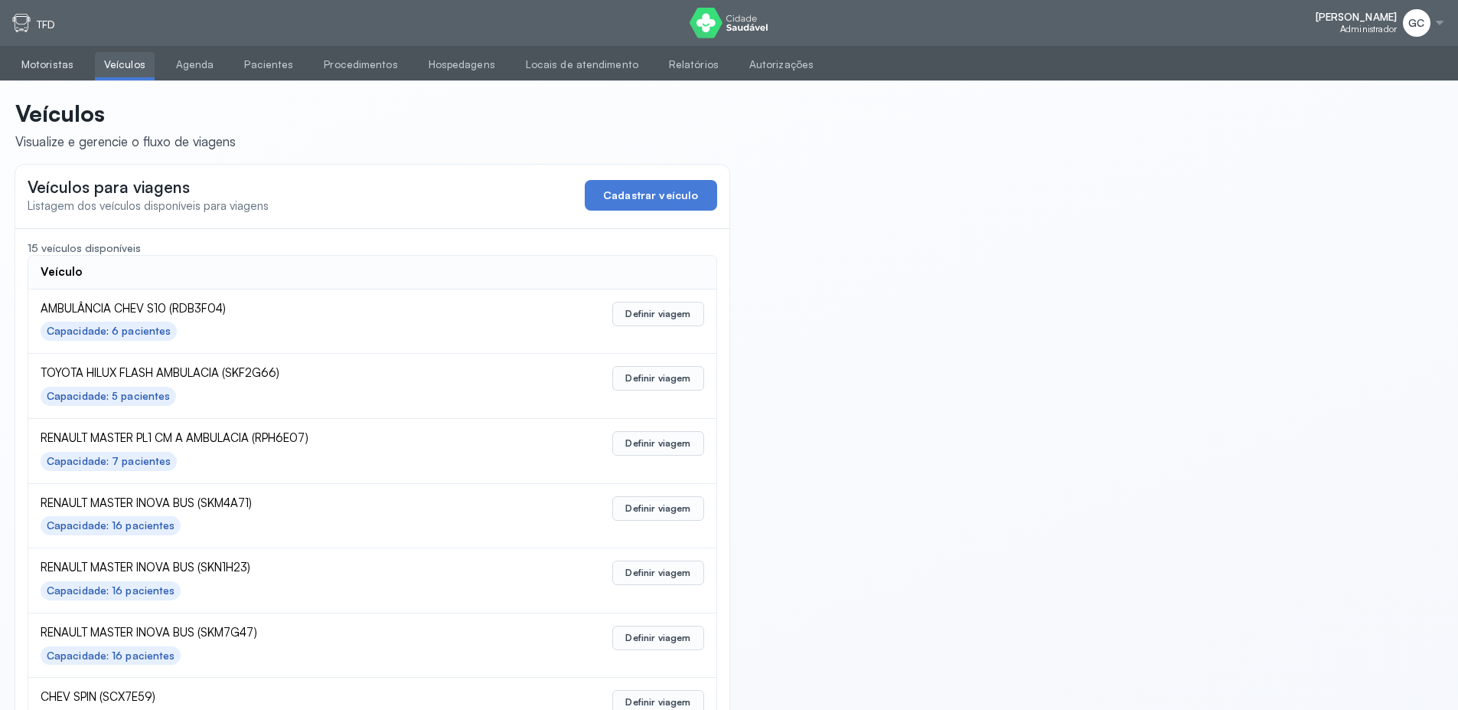
click at [46, 53] on link "Motoristas" at bounding box center [47, 64] width 70 height 25
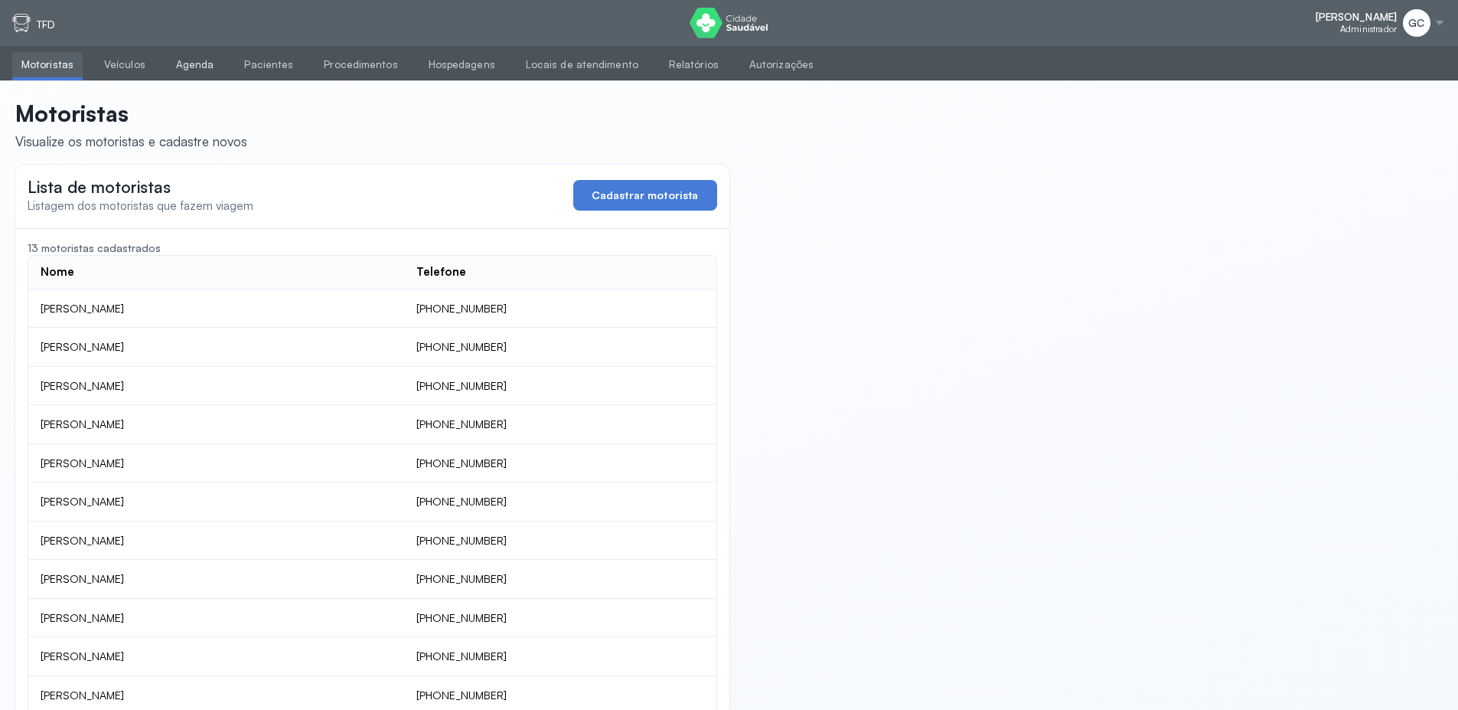
click at [177, 54] on link "Agenda" at bounding box center [195, 64] width 57 height 25
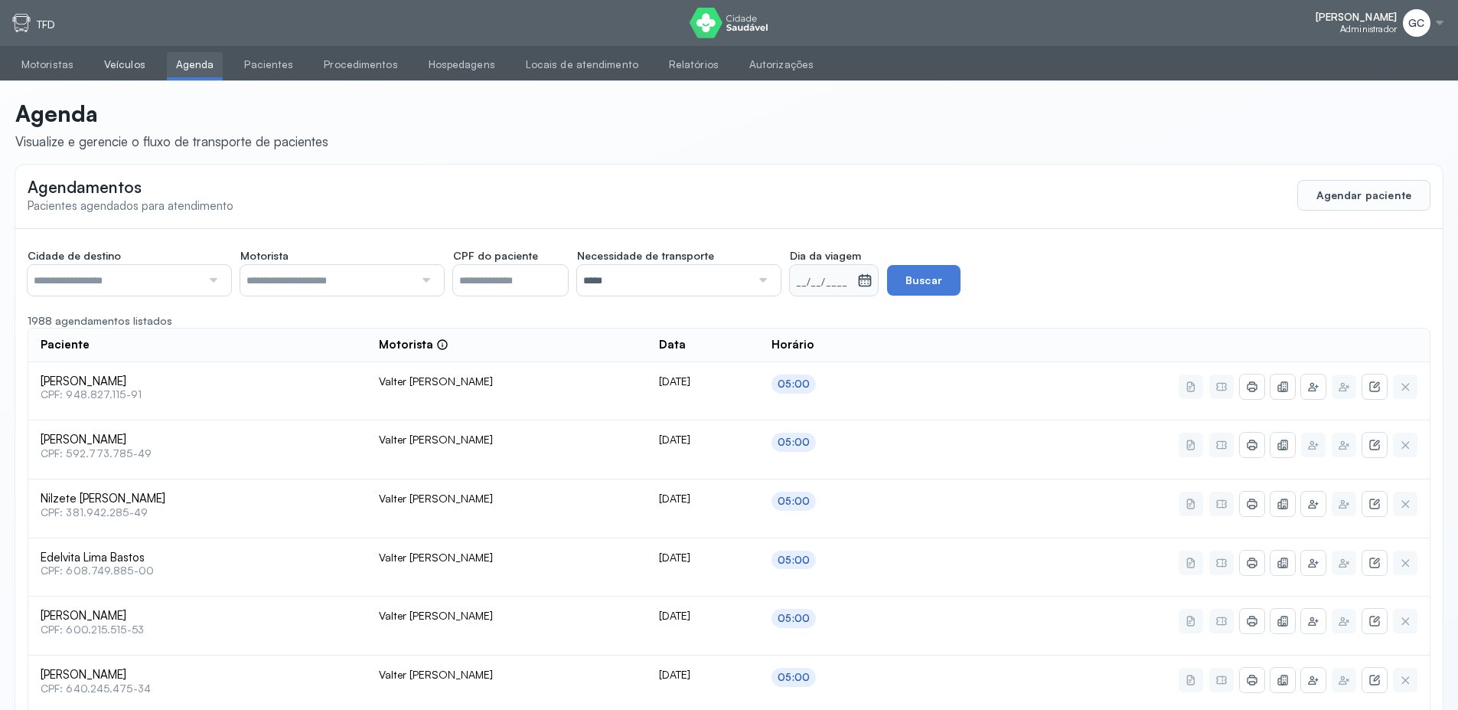
click at [133, 69] on link "Veículos" at bounding box center [125, 64] width 60 height 25
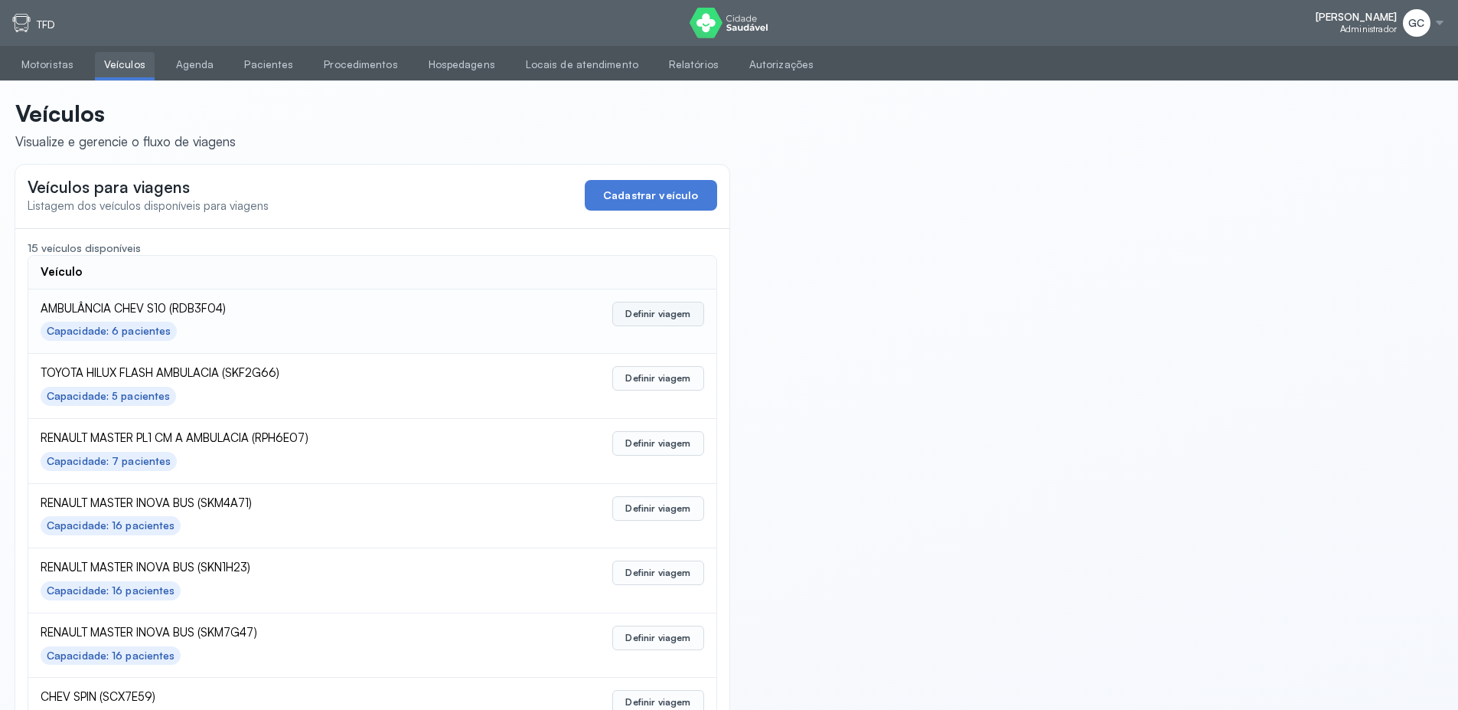
click at [654, 325] on button "Definir viagem" at bounding box center [657, 314] width 91 height 24
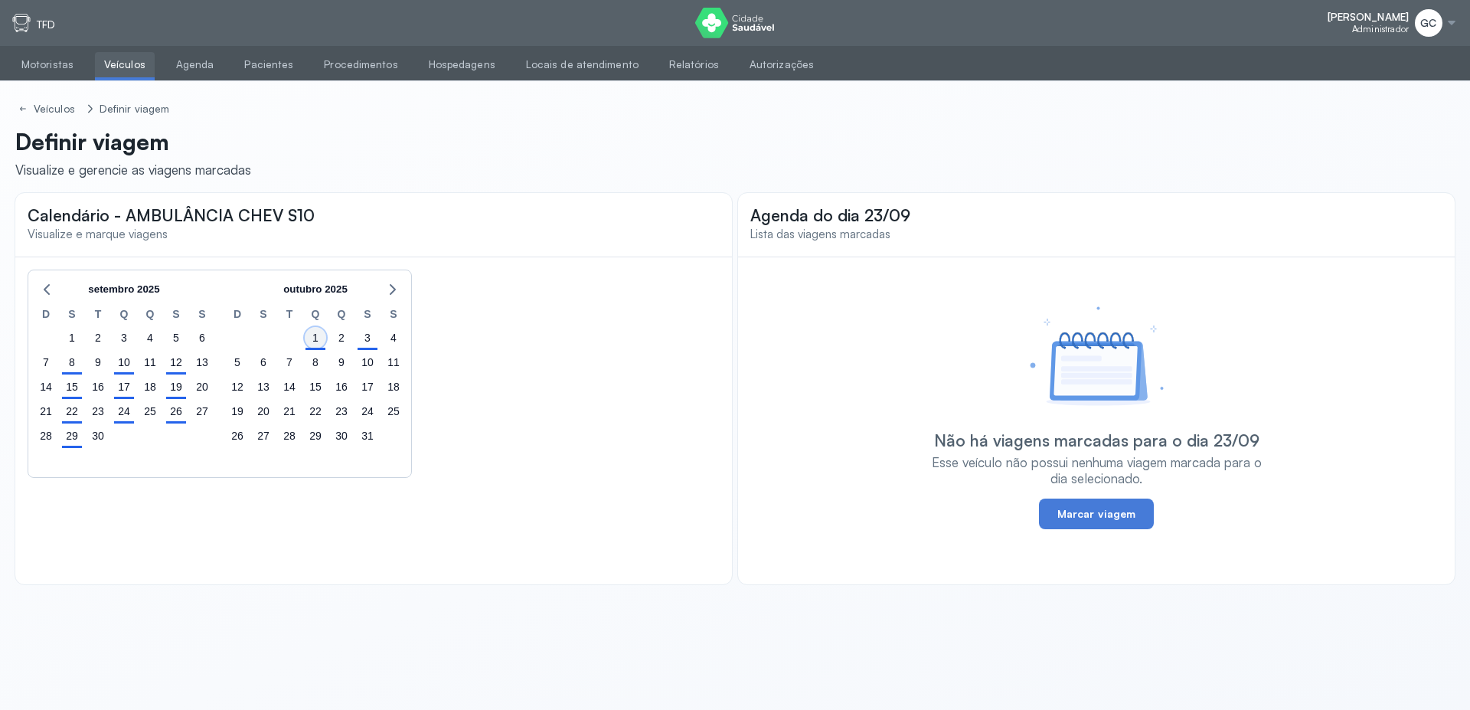
click at [310, 341] on div "1" at bounding box center [315, 337] width 21 height 21
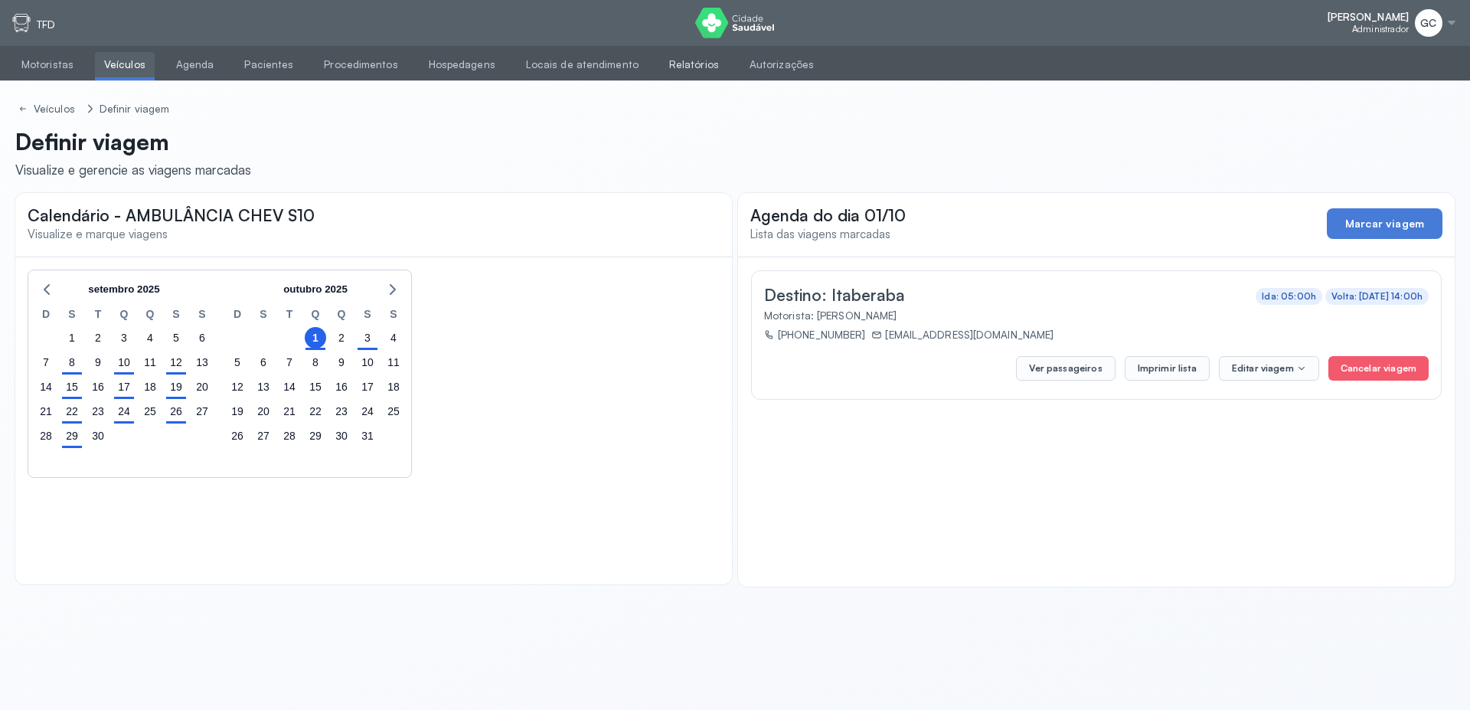
click at [664, 65] on link "Relatórios" at bounding box center [694, 64] width 68 height 25
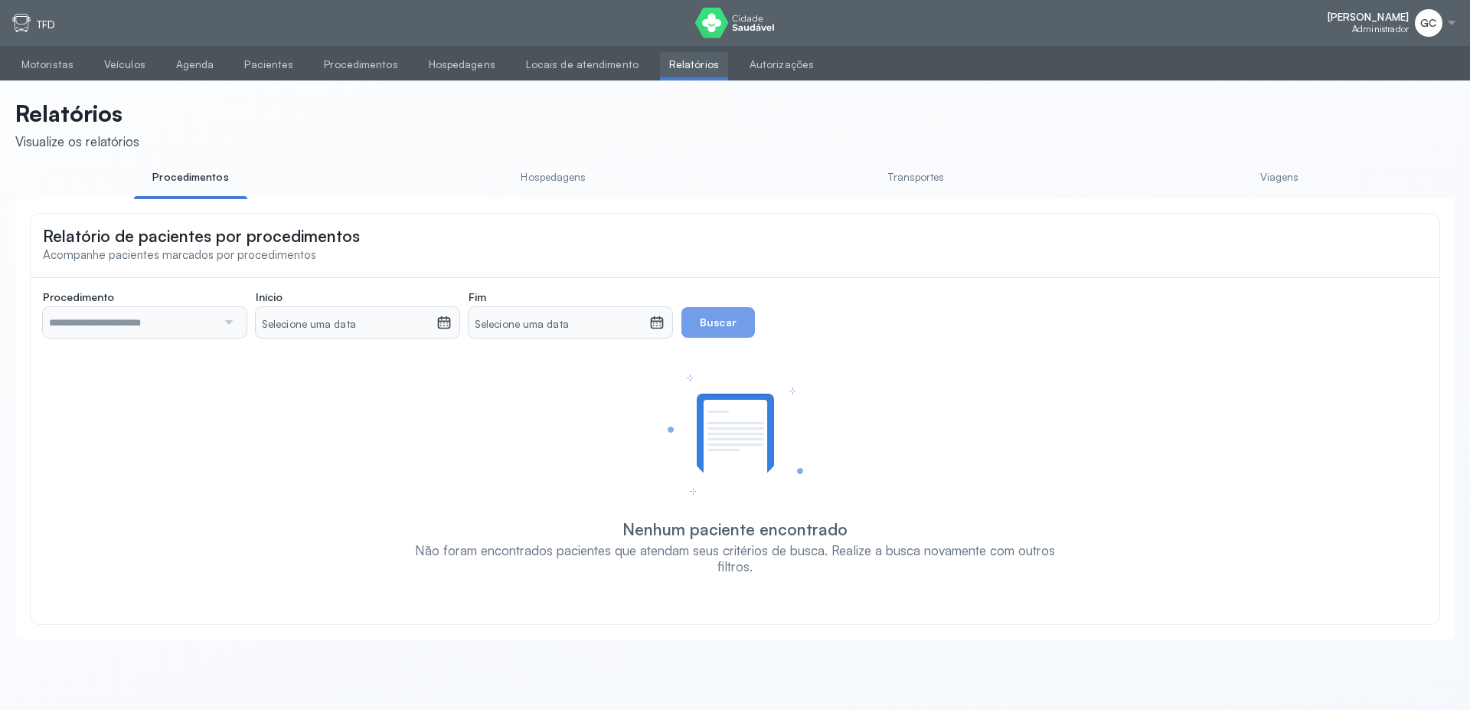
click at [1278, 194] on li "Viagens" at bounding box center [1278, 182] width 113 height 34
click at [1262, 171] on link "Viagens" at bounding box center [1278, 177] width 113 height 25
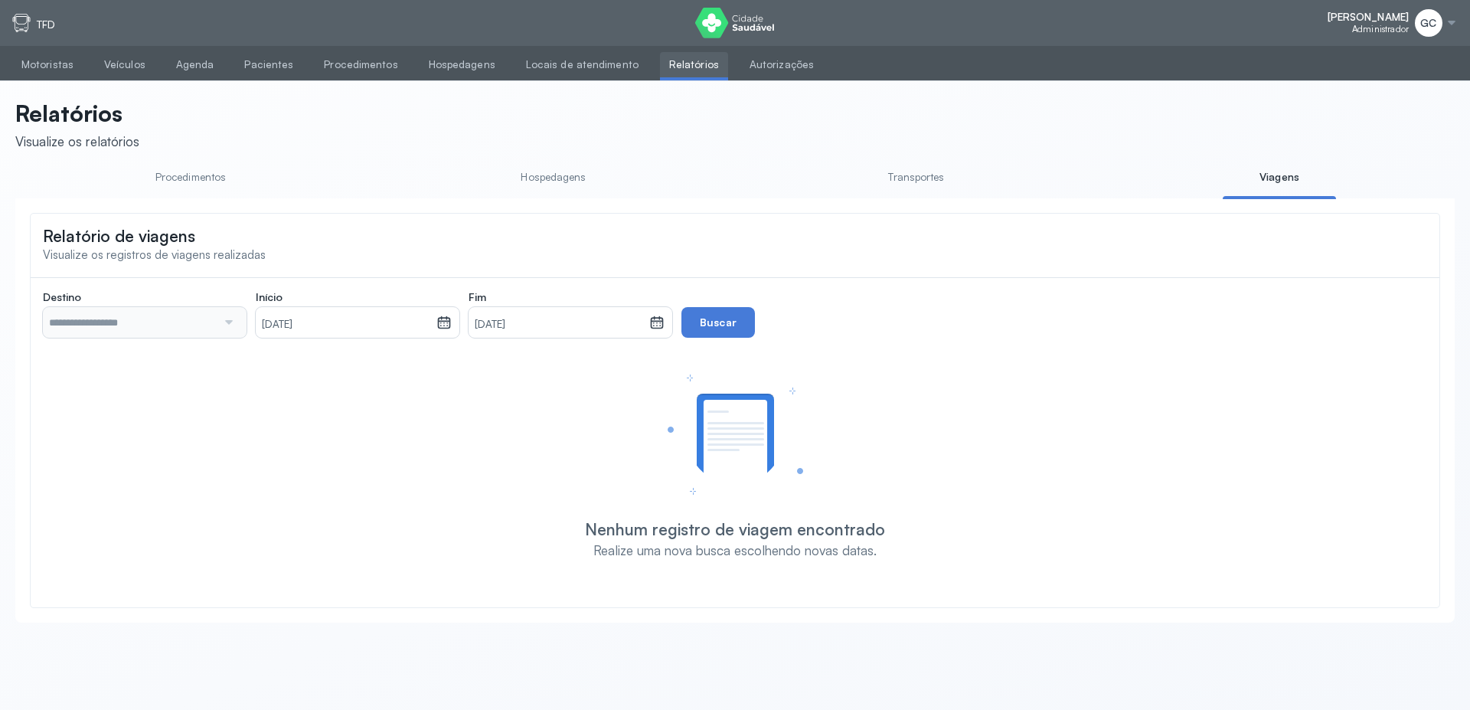
type input "**********"
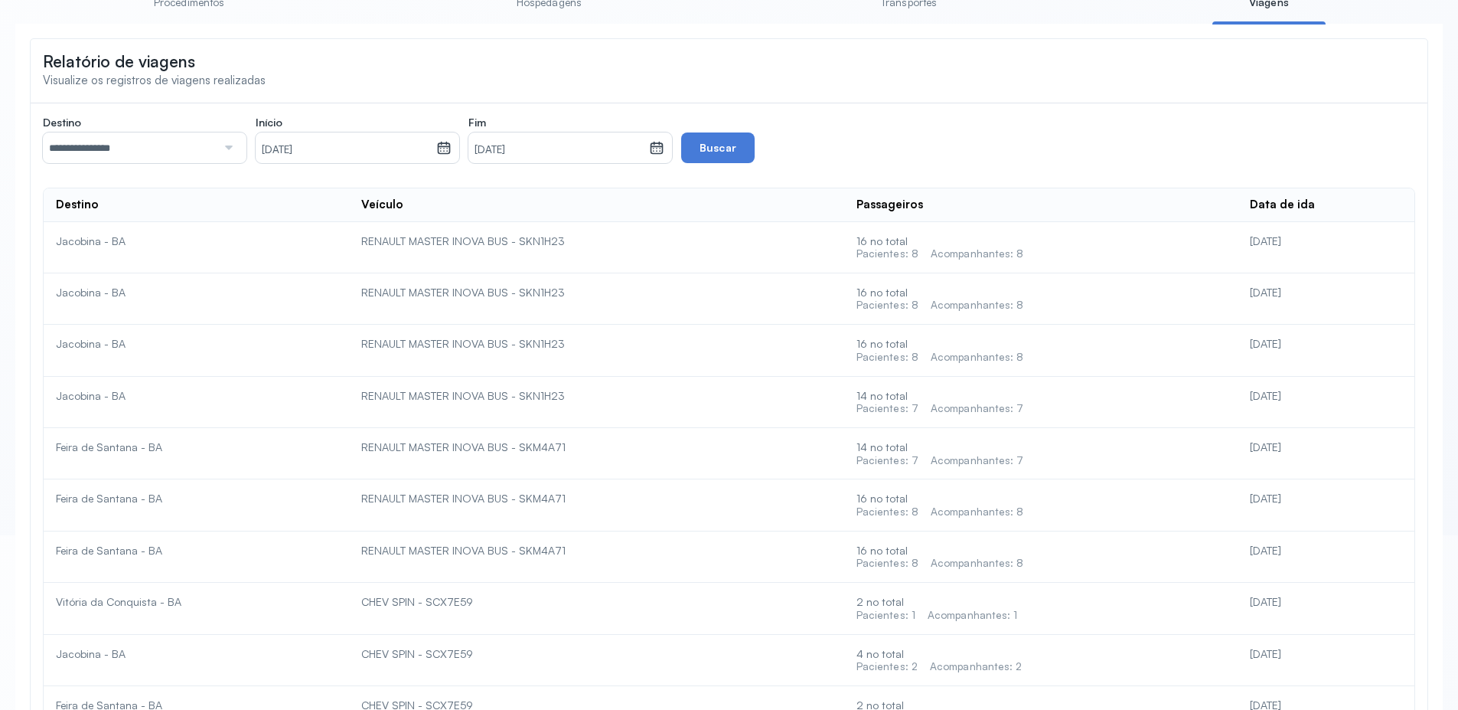
scroll to position [184, 0]
